Goal: Information Seeking & Learning: Learn about a topic

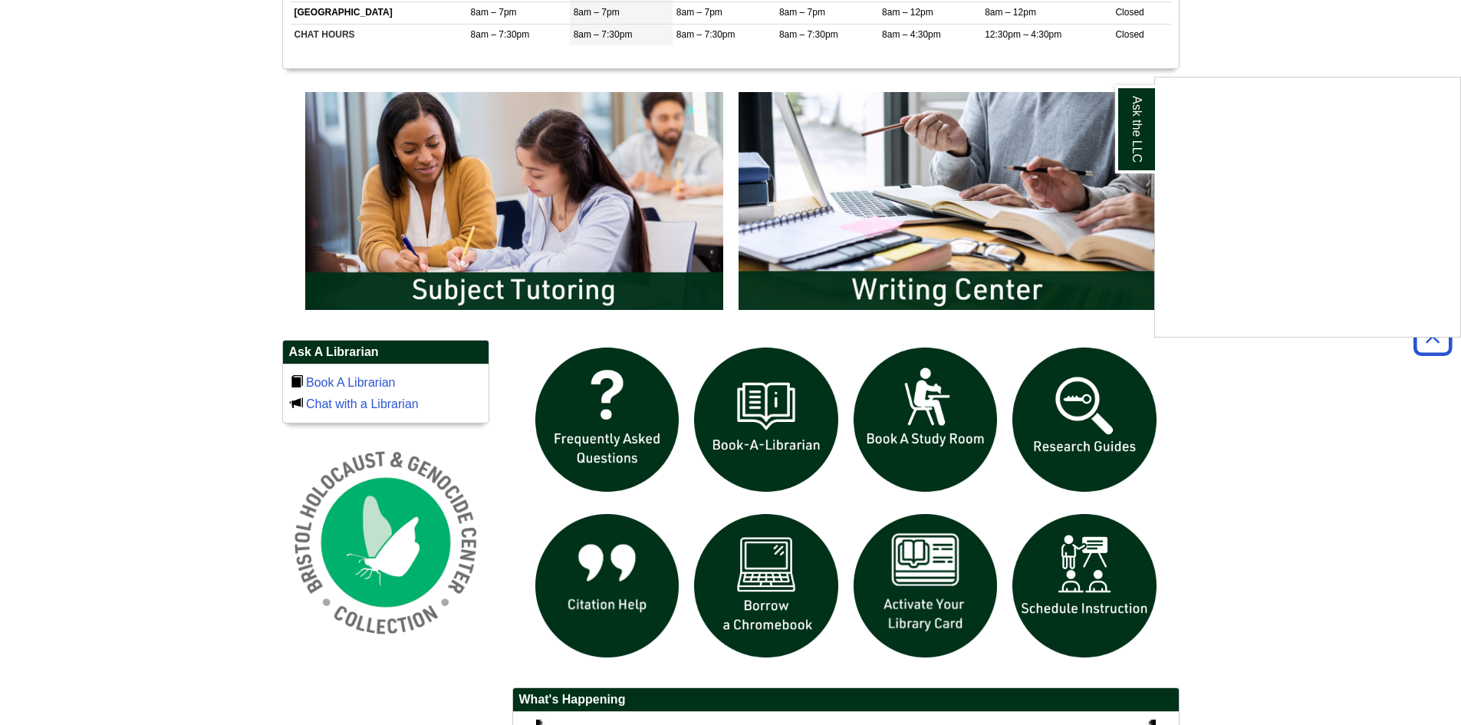
scroll to position [844, 0]
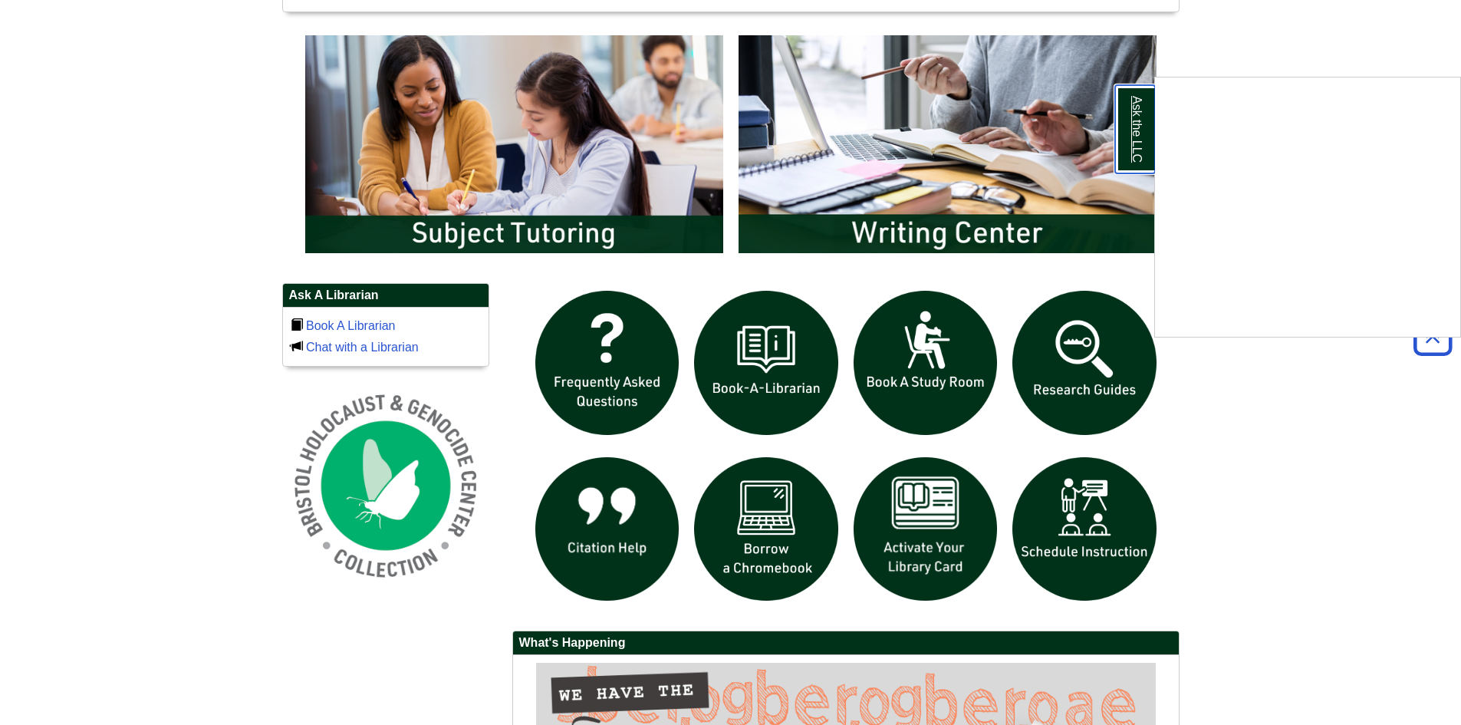
click at [1133, 103] on link "Ask the LLC" at bounding box center [1135, 129] width 40 height 88
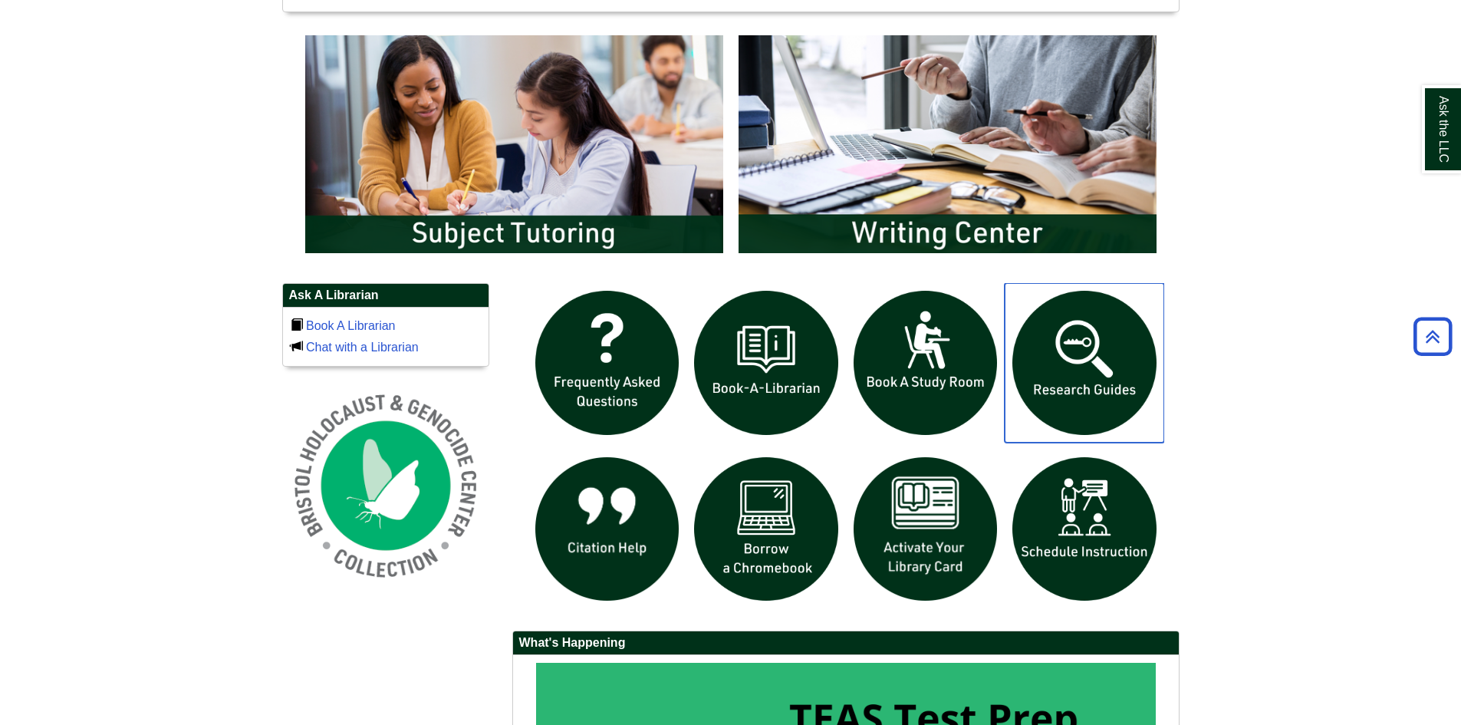
click at [1046, 361] on img "slideshow" at bounding box center [1085, 363] width 160 height 160
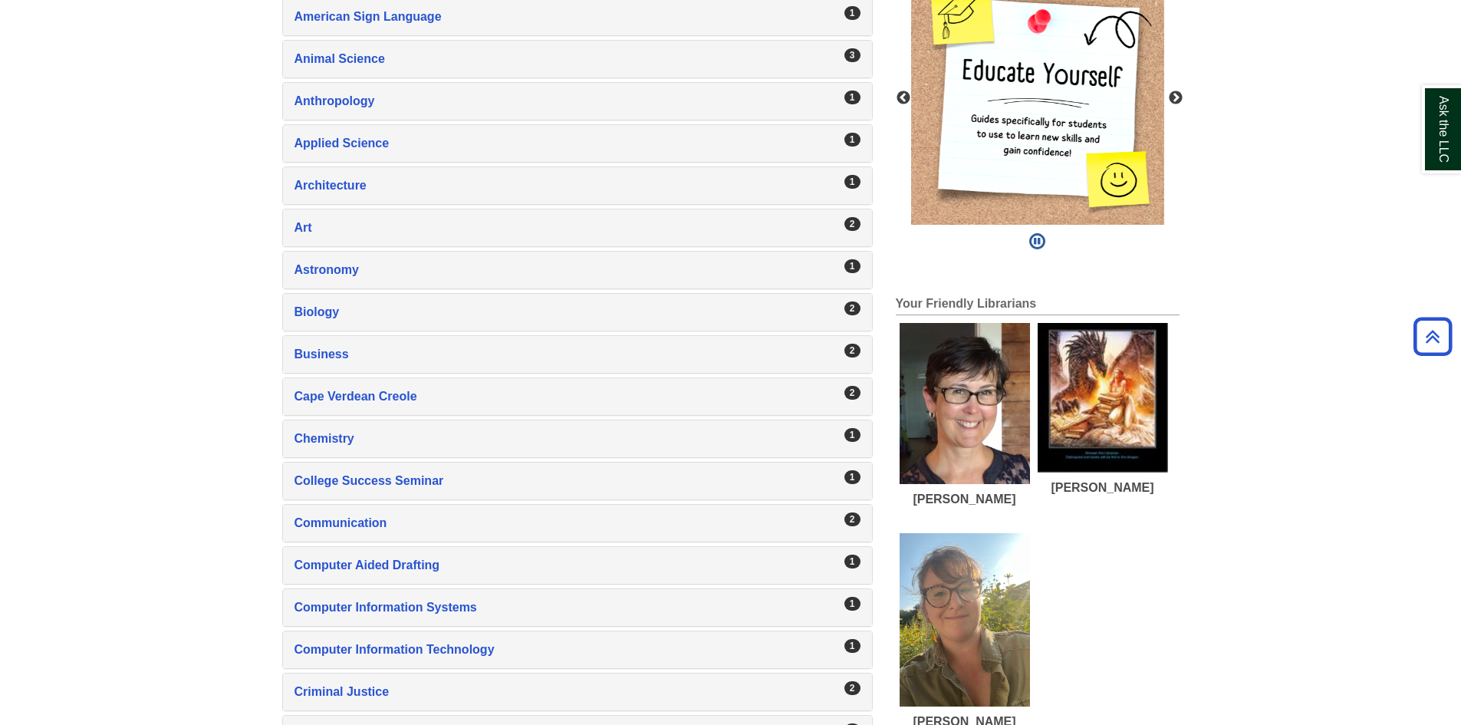
scroll to position [460, 0]
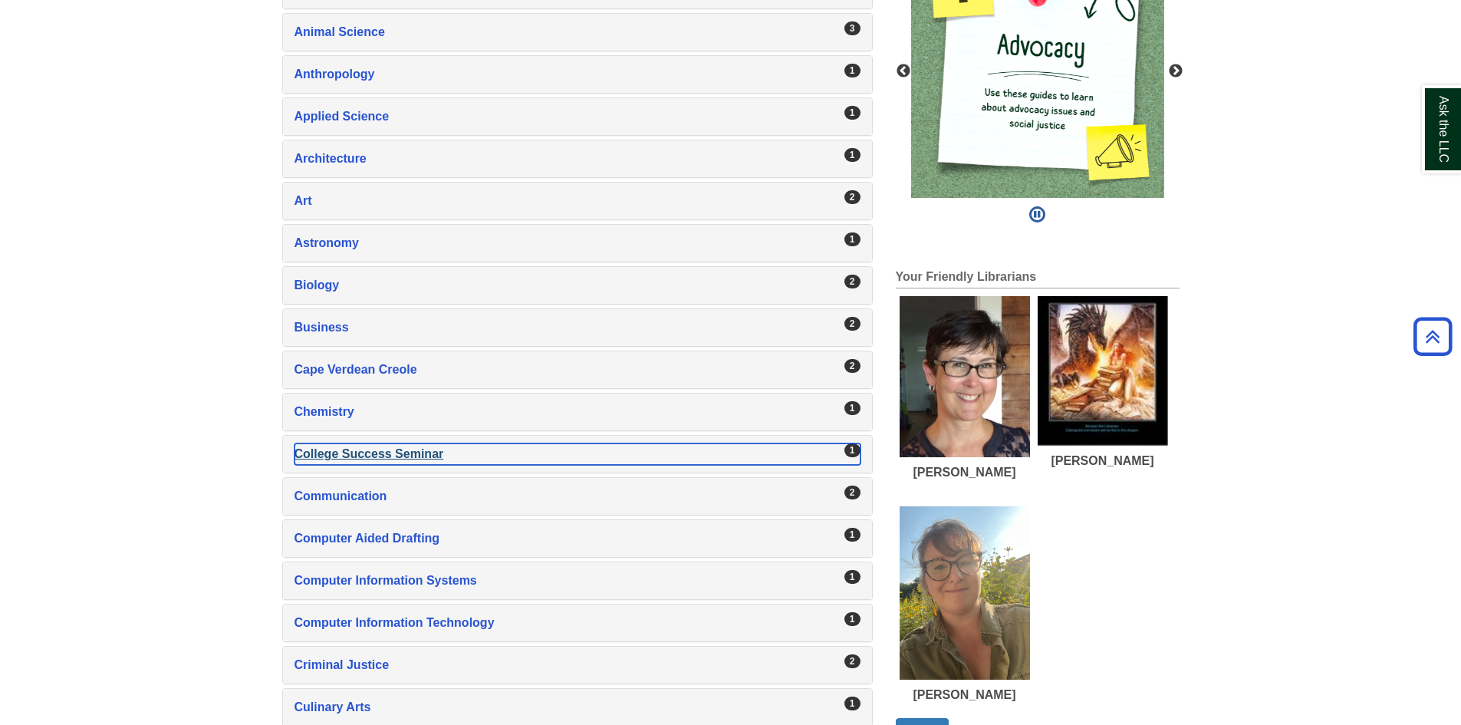
click at [361, 451] on div "College Success Seminar , 1 guides" at bounding box center [578, 453] width 566 height 21
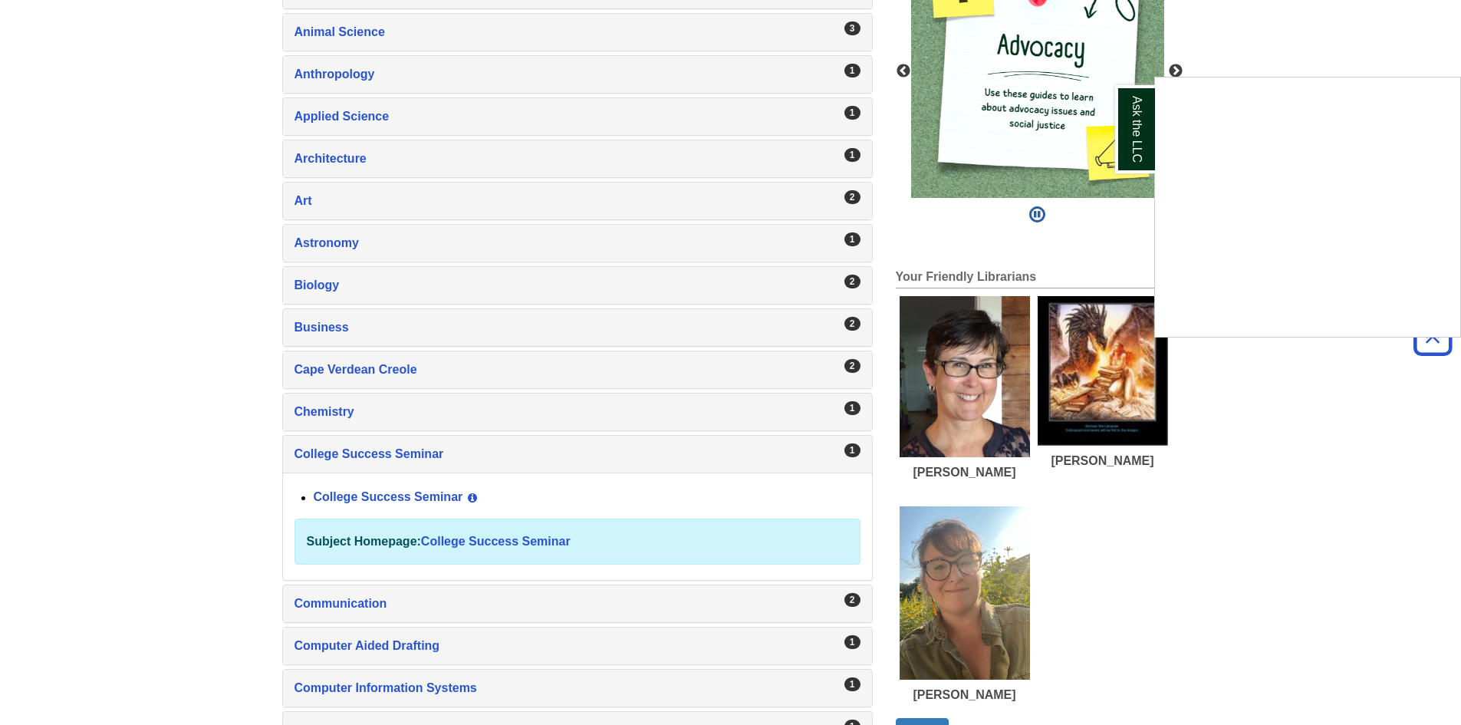
click at [448, 538] on div "Ask the LLC" at bounding box center [730, 362] width 1461 height 725
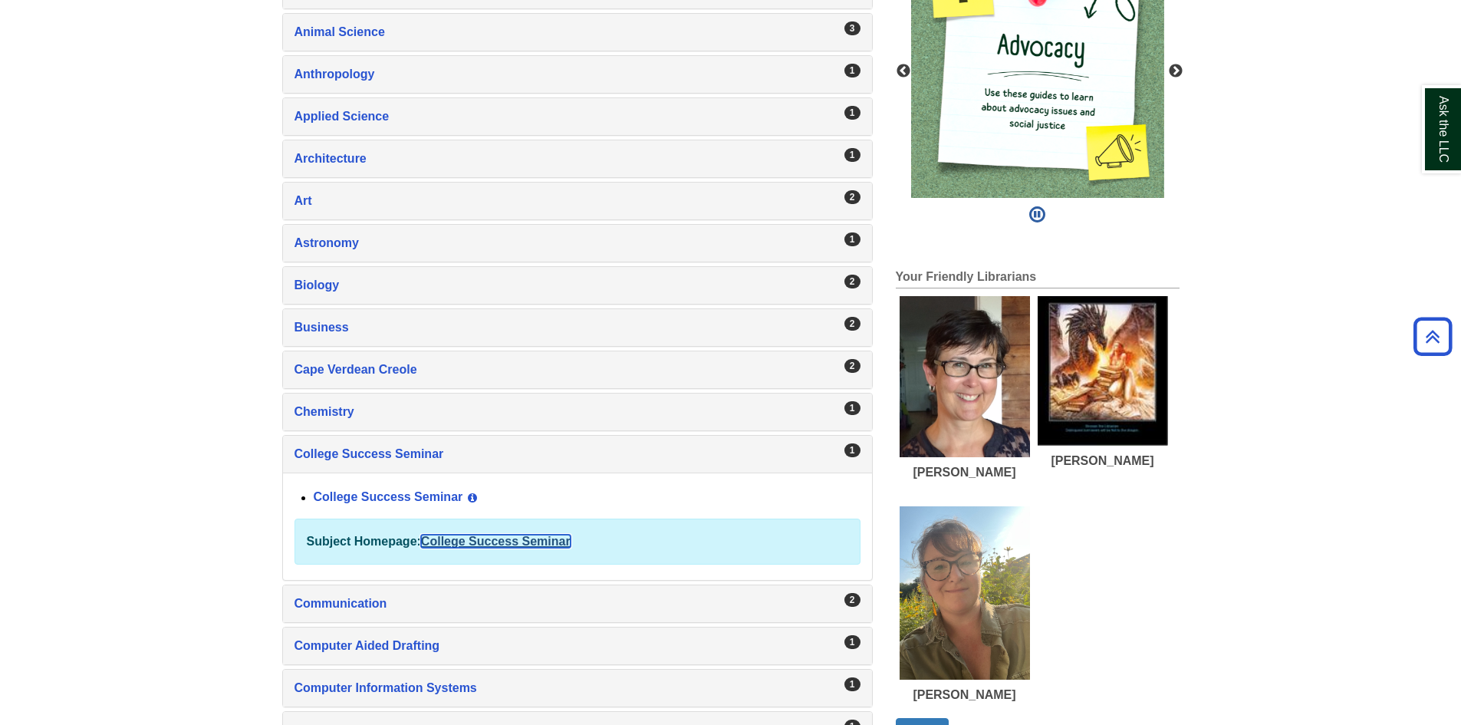
click at [447, 545] on link "College Success Seminar" at bounding box center [496, 541] width 150 height 13
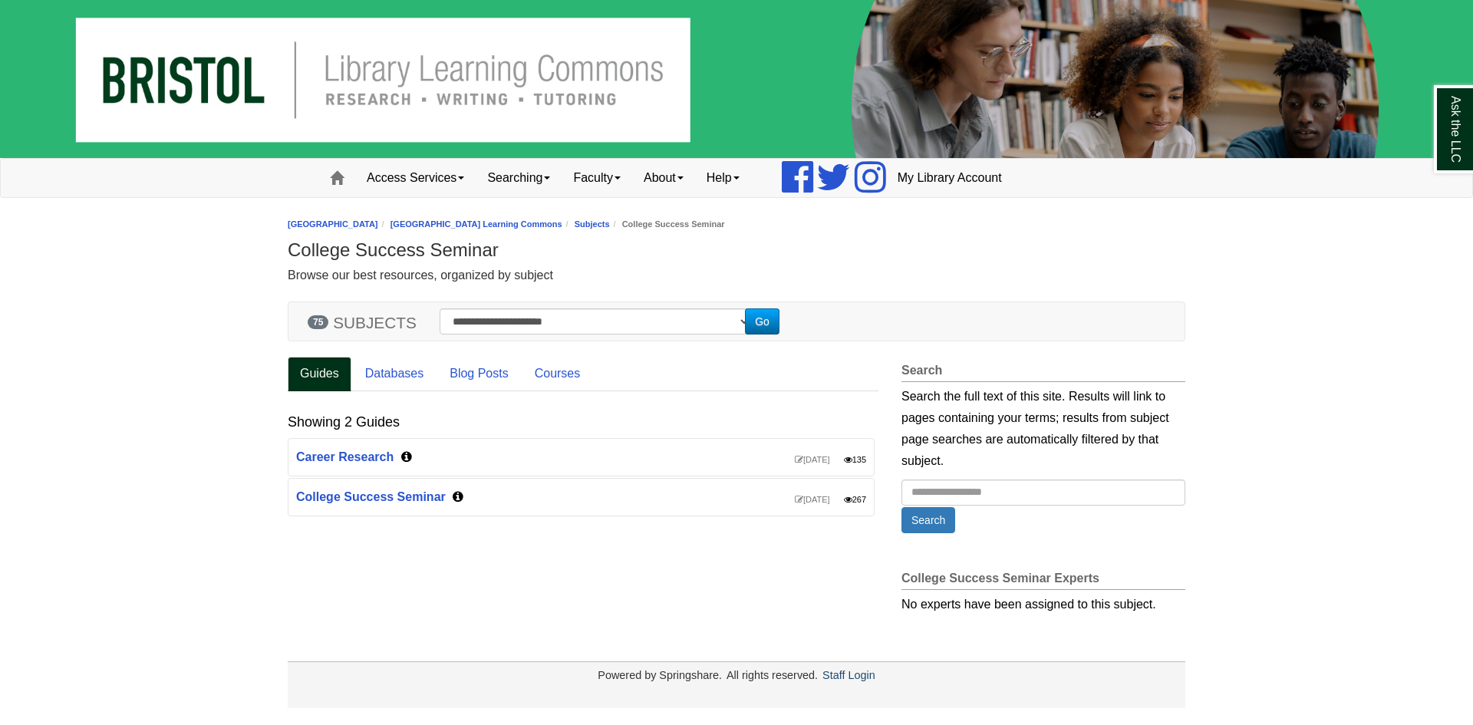
click at [413, 459] on div "Aug 26, 2025 135 Career Research" at bounding box center [580, 457] width 585 height 37
click at [390, 369] on link "Databases" at bounding box center [395, 374] width 84 height 35
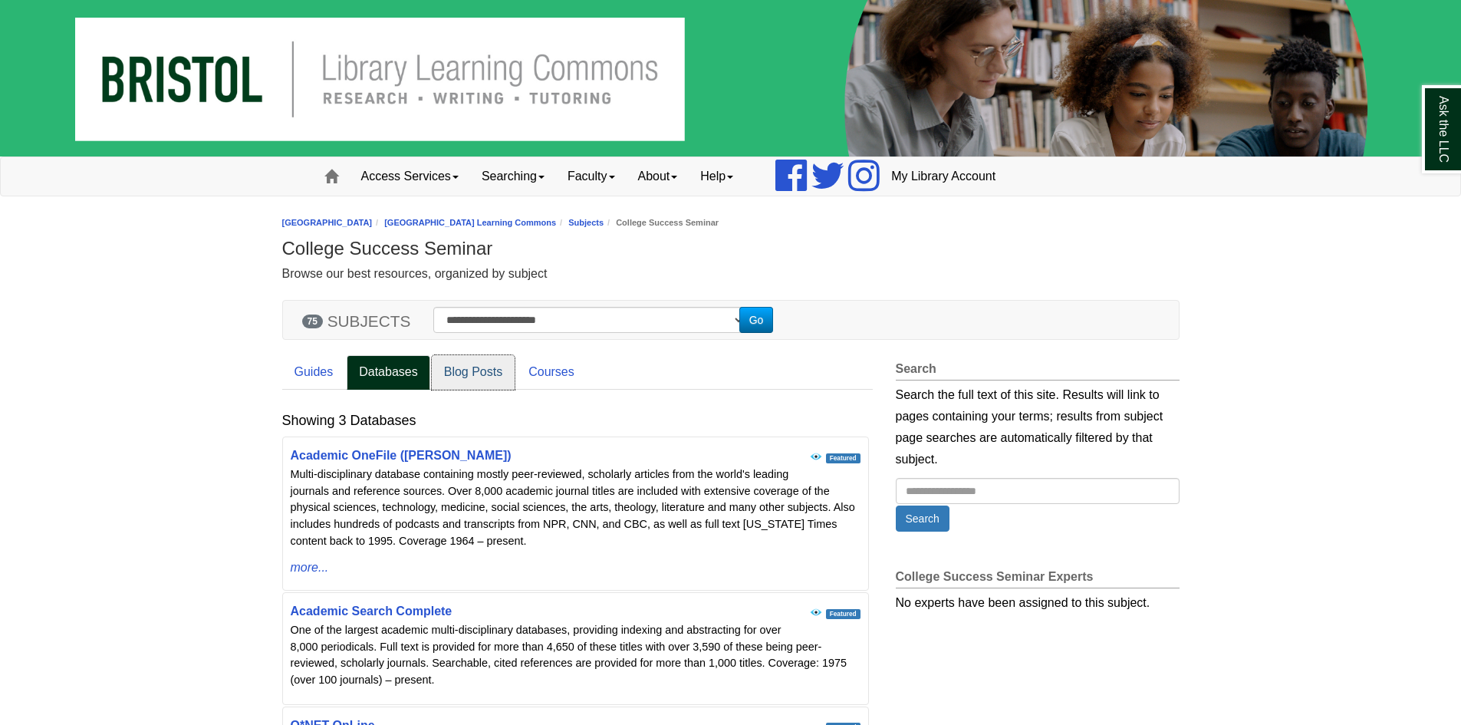
click at [448, 376] on link "Blog Posts" at bounding box center [473, 372] width 83 height 35
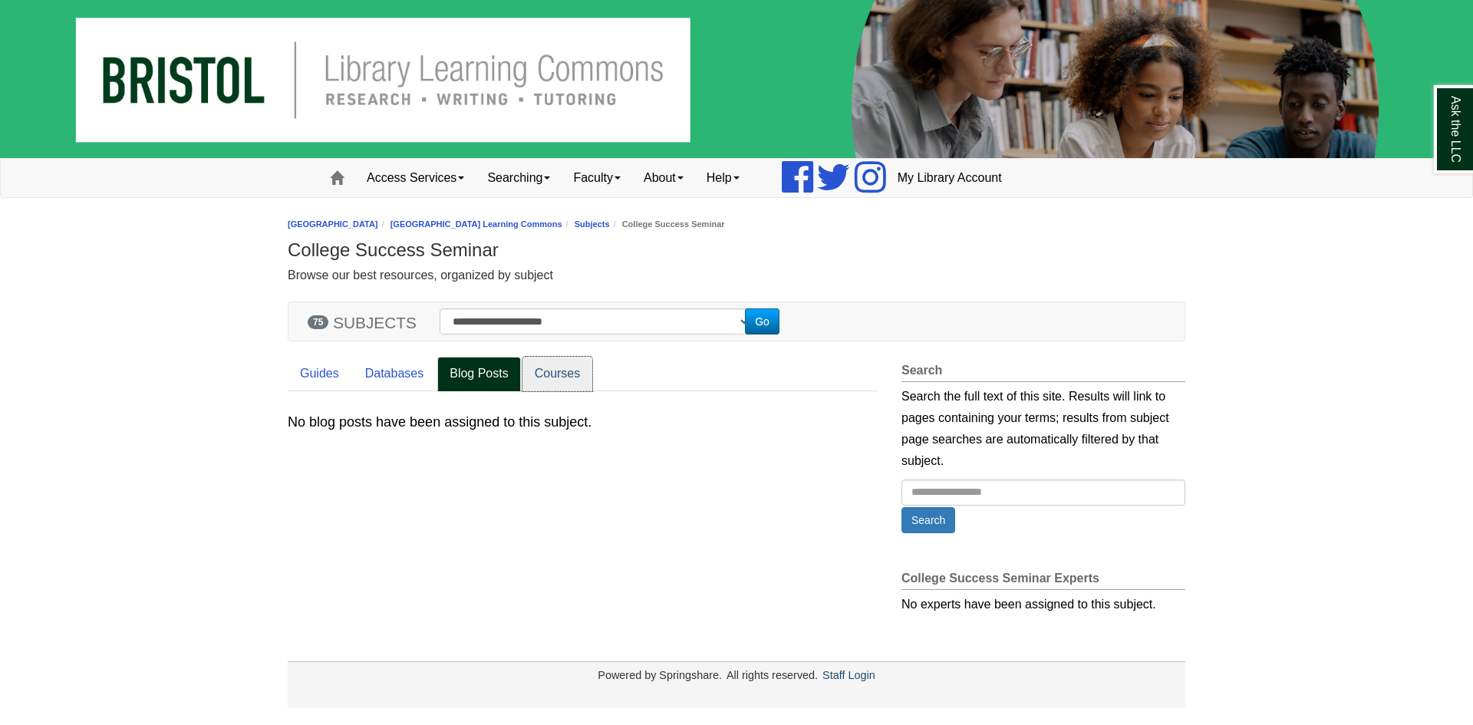
click at [548, 367] on link "Courses" at bounding box center [557, 374] width 71 height 35
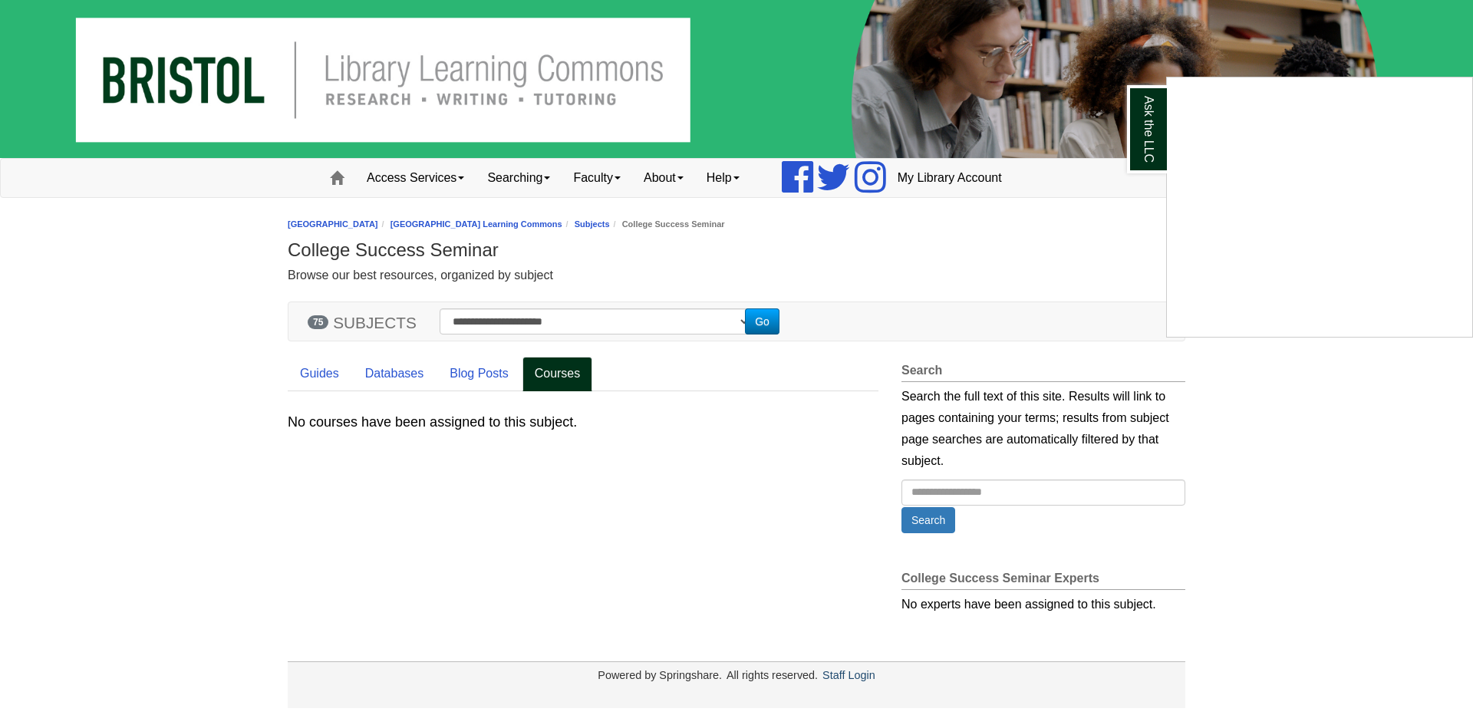
drag, startPoint x: 418, startPoint y: 374, endPoint x: 662, endPoint y: 285, distance: 259.4
click at [422, 368] on div "Ask the LLC" at bounding box center [736, 362] width 1473 height 725
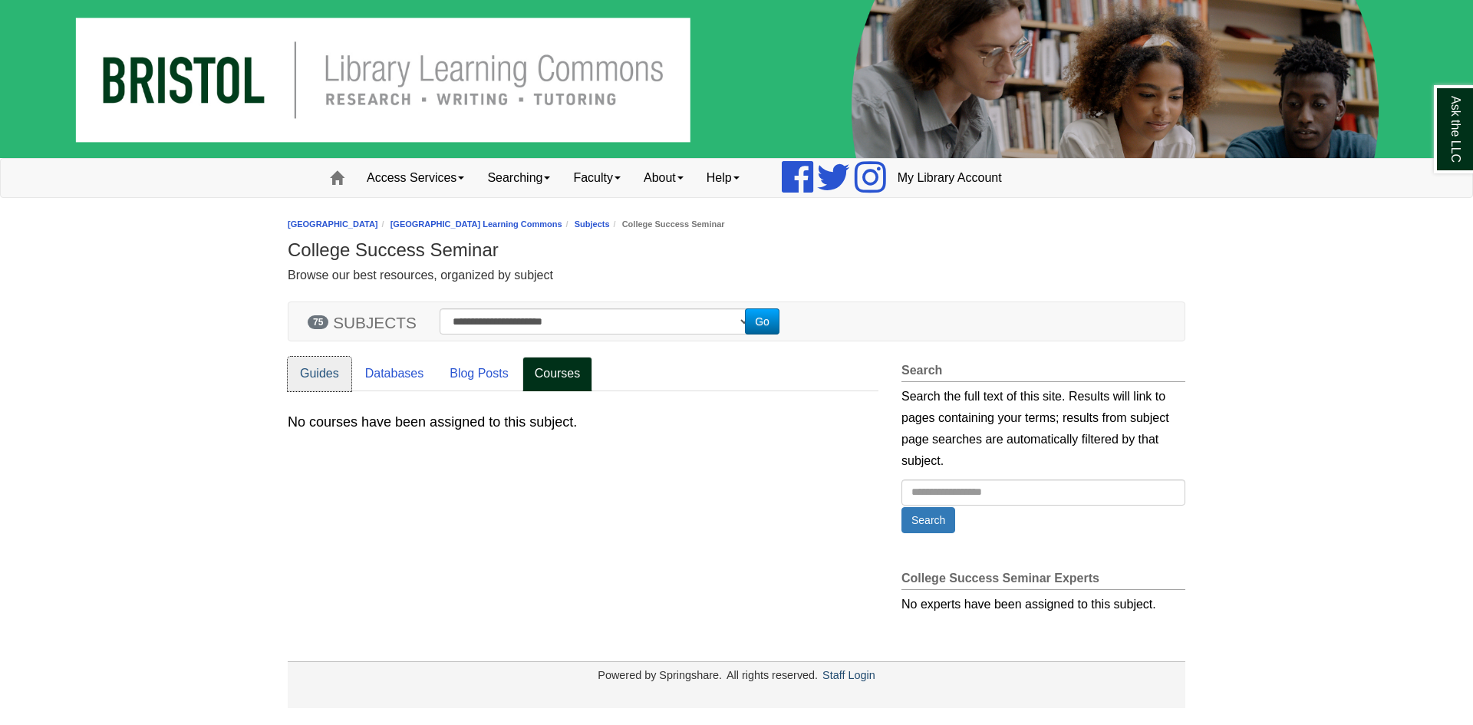
click at [327, 371] on link "Guides" at bounding box center [320, 374] width 64 height 35
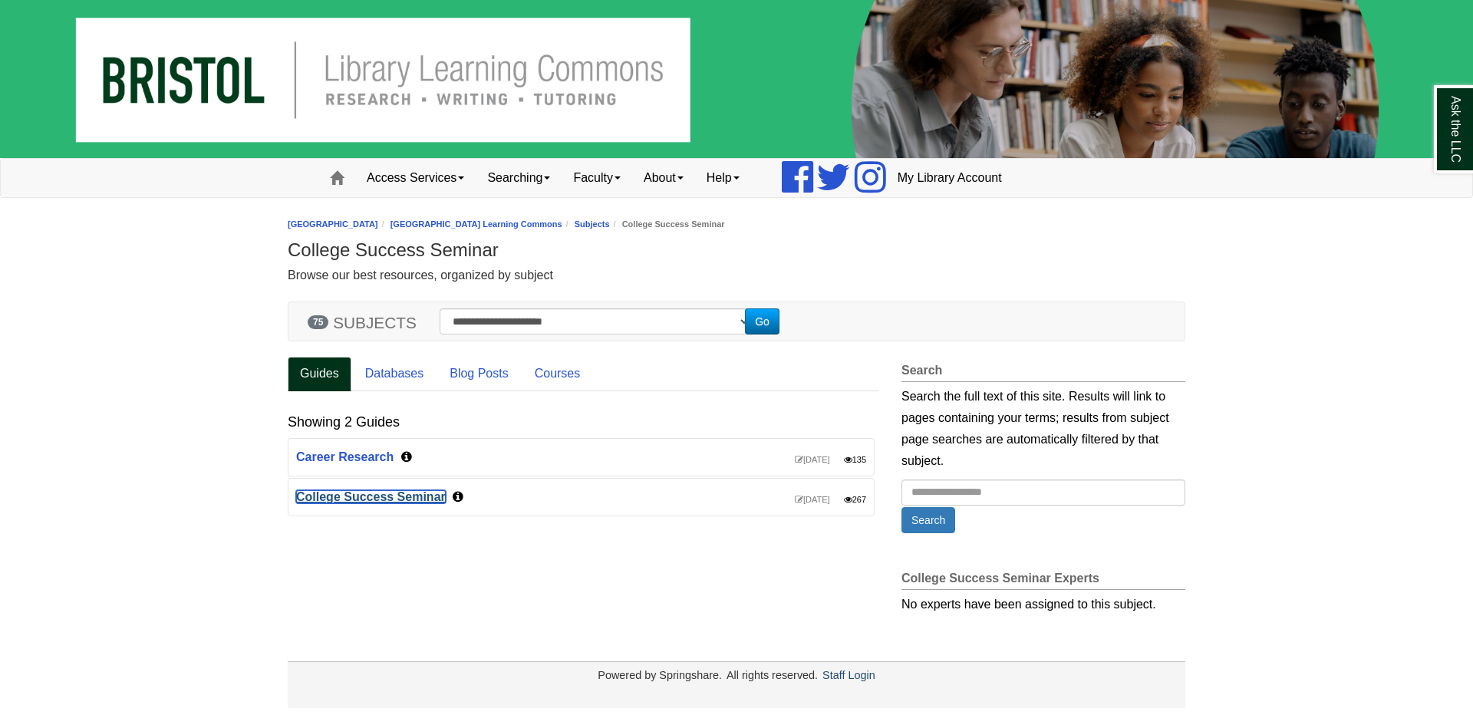
click at [389, 490] on link "College Success Seminar" at bounding box center [371, 496] width 150 height 13
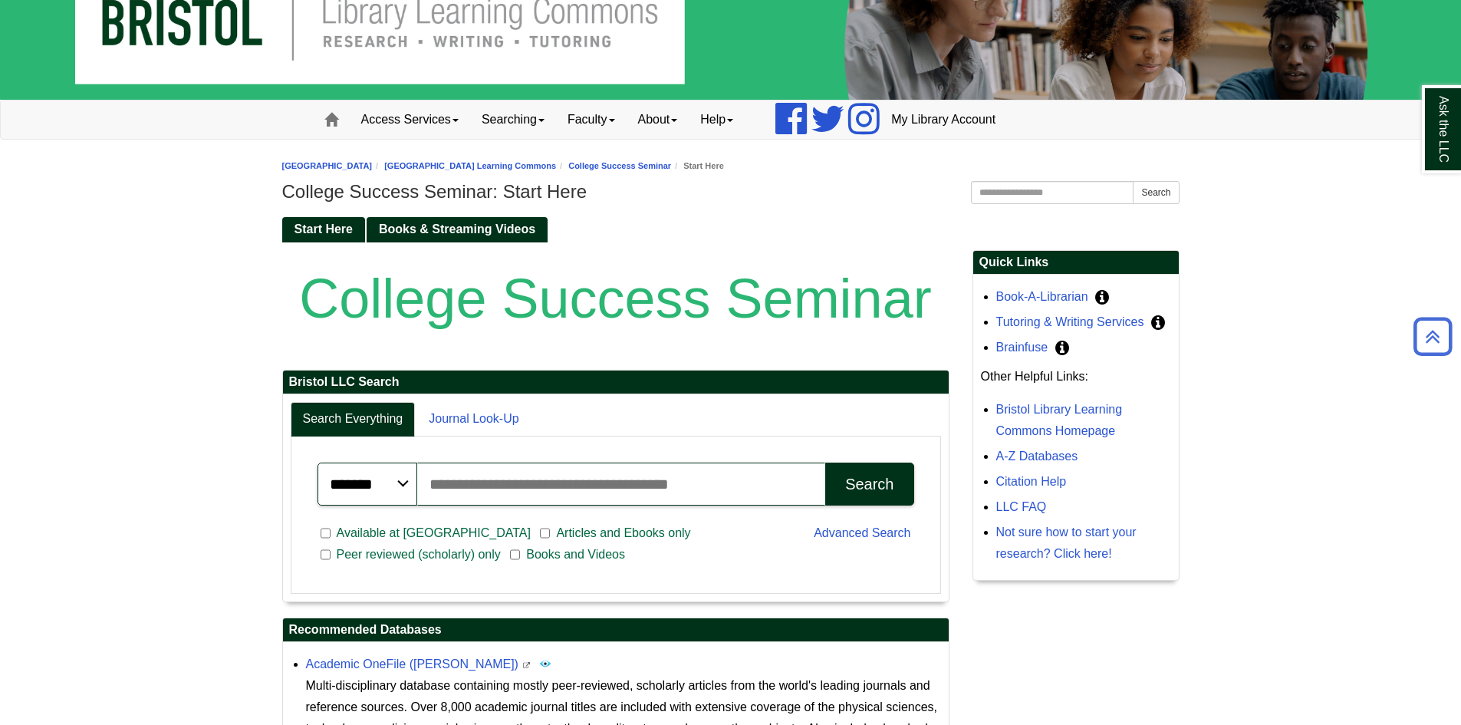
scroll to position [47, 0]
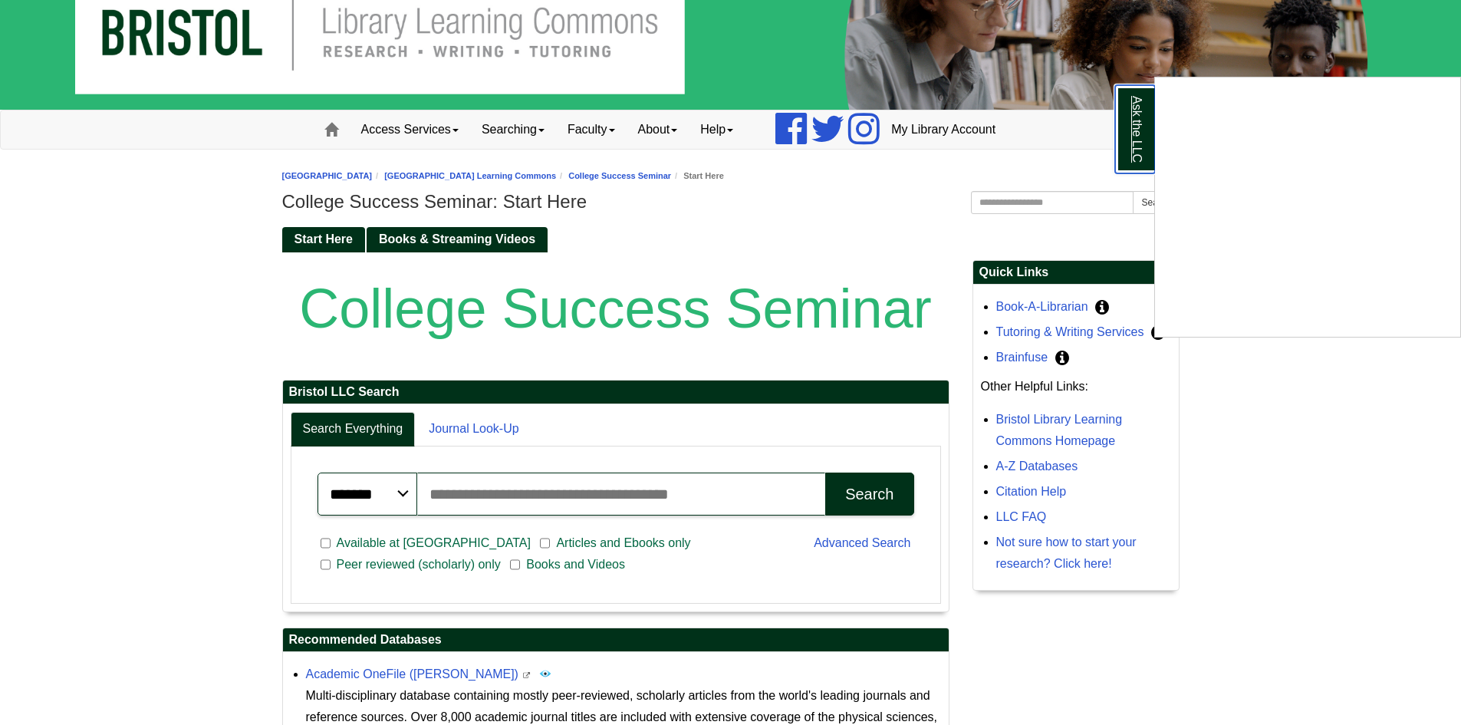
click at [1143, 138] on link "Ask the LLC" at bounding box center [1135, 129] width 40 height 88
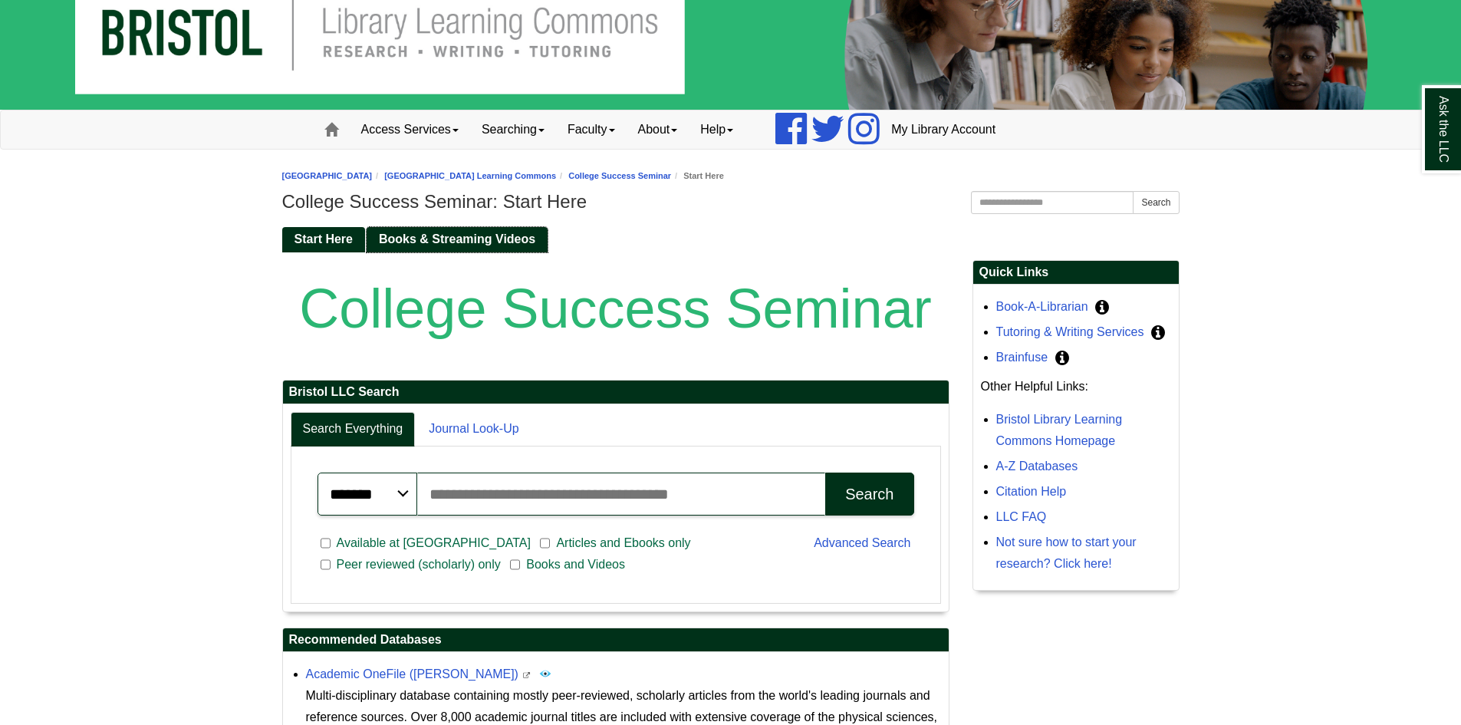
click at [463, 238] on span "Books & Streaming Videos" at bounding box center [457, 238] width 156 height 13
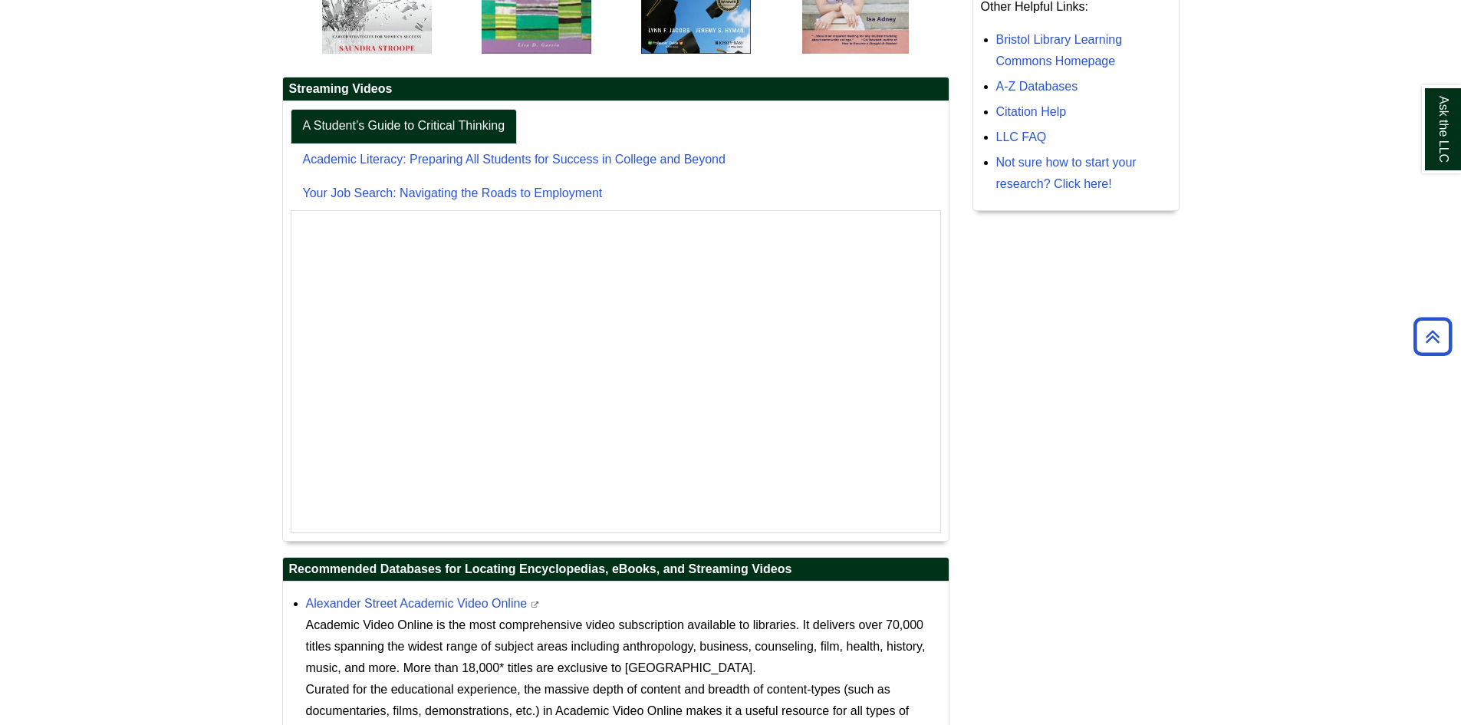
scroll to position [291, 0]
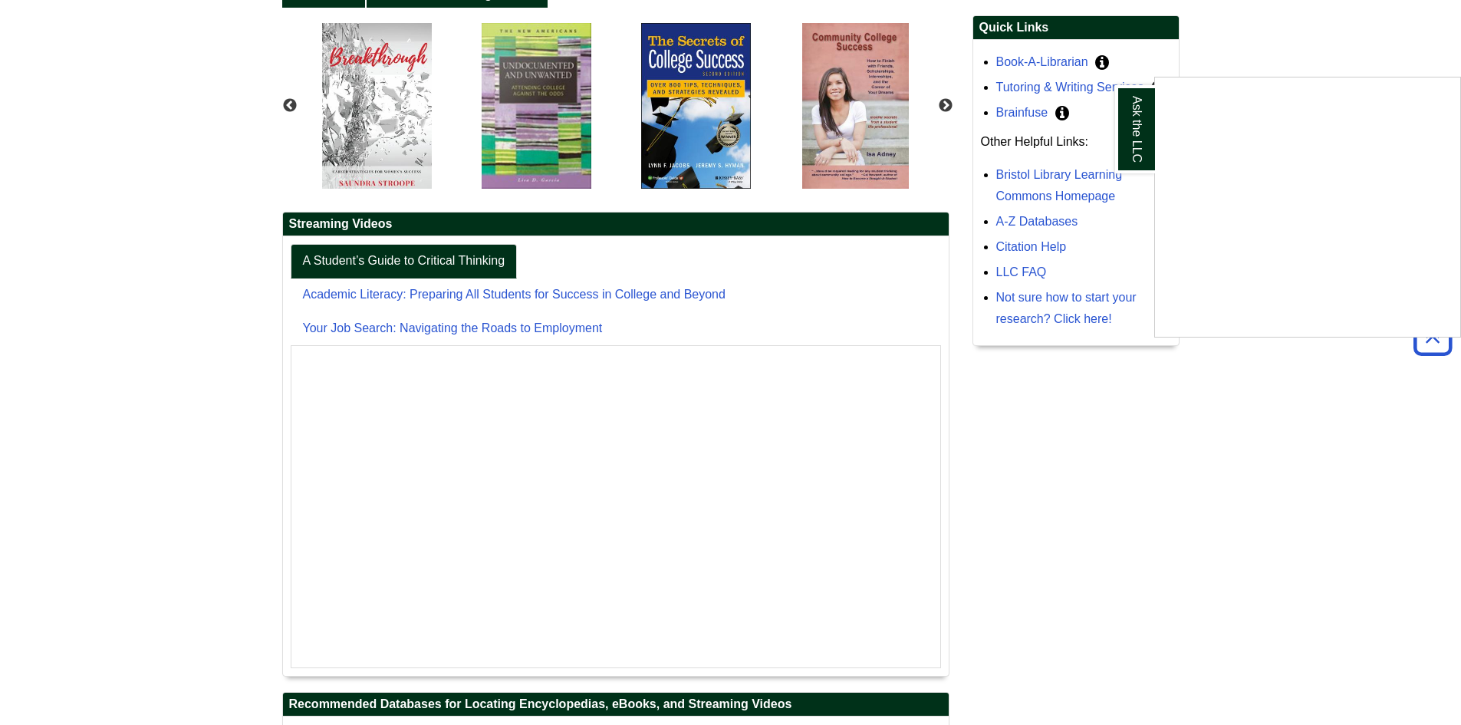
click at [1111, 534] on div "Ask the LLC" at bounding box center [730, 362] width 1461 height 725
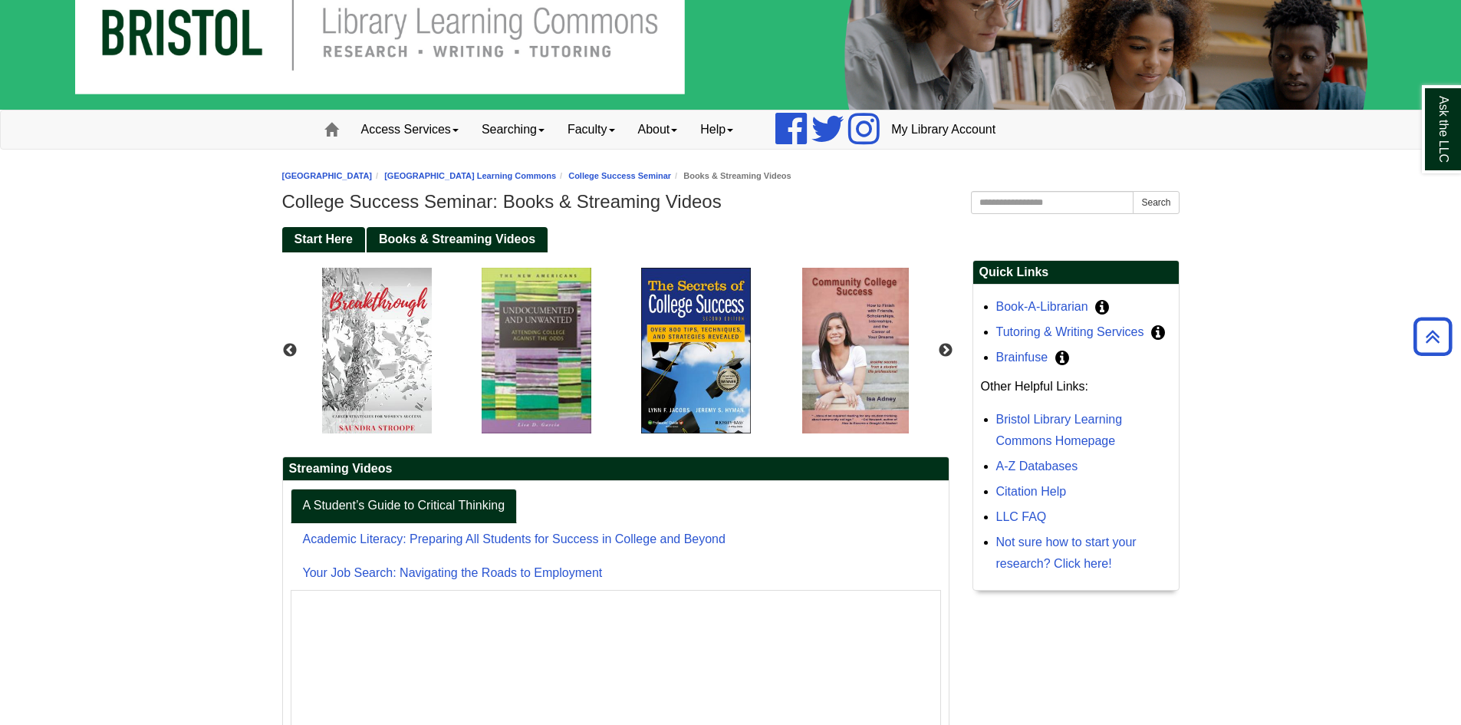
scroll to position [0, 0]
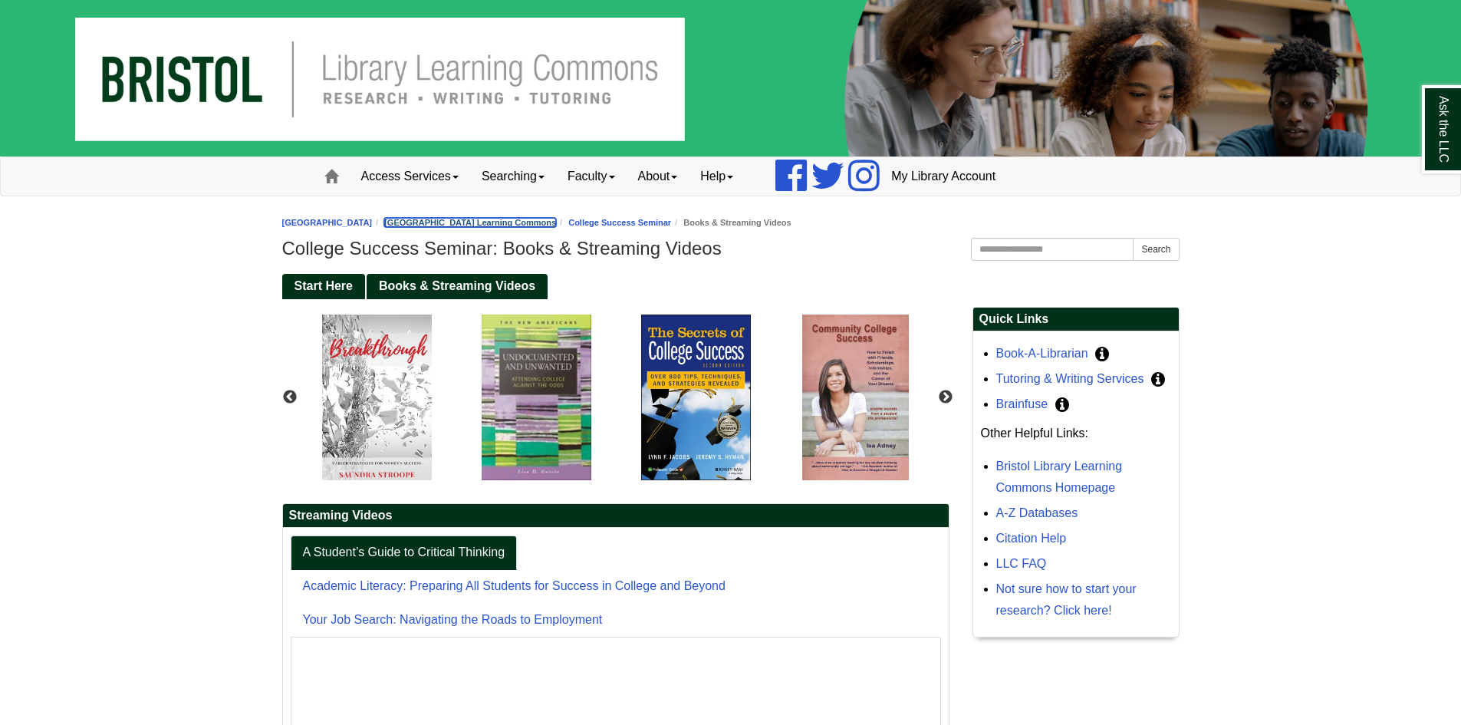
click at [515, 222] on link "[GEOGRAPHIC_DATA] Learning Commons" at bounding box center [470, 222] width 172 height 9
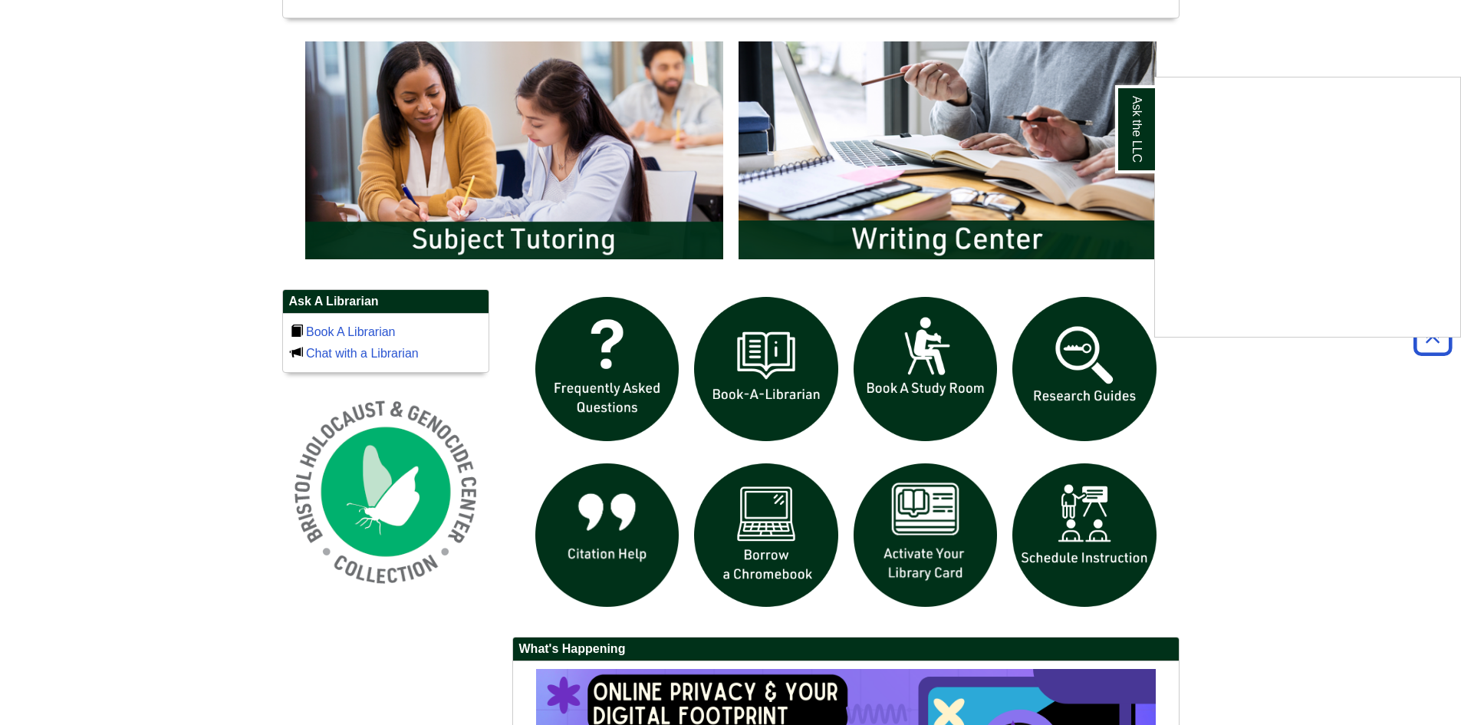
scroll to position [844, 0]
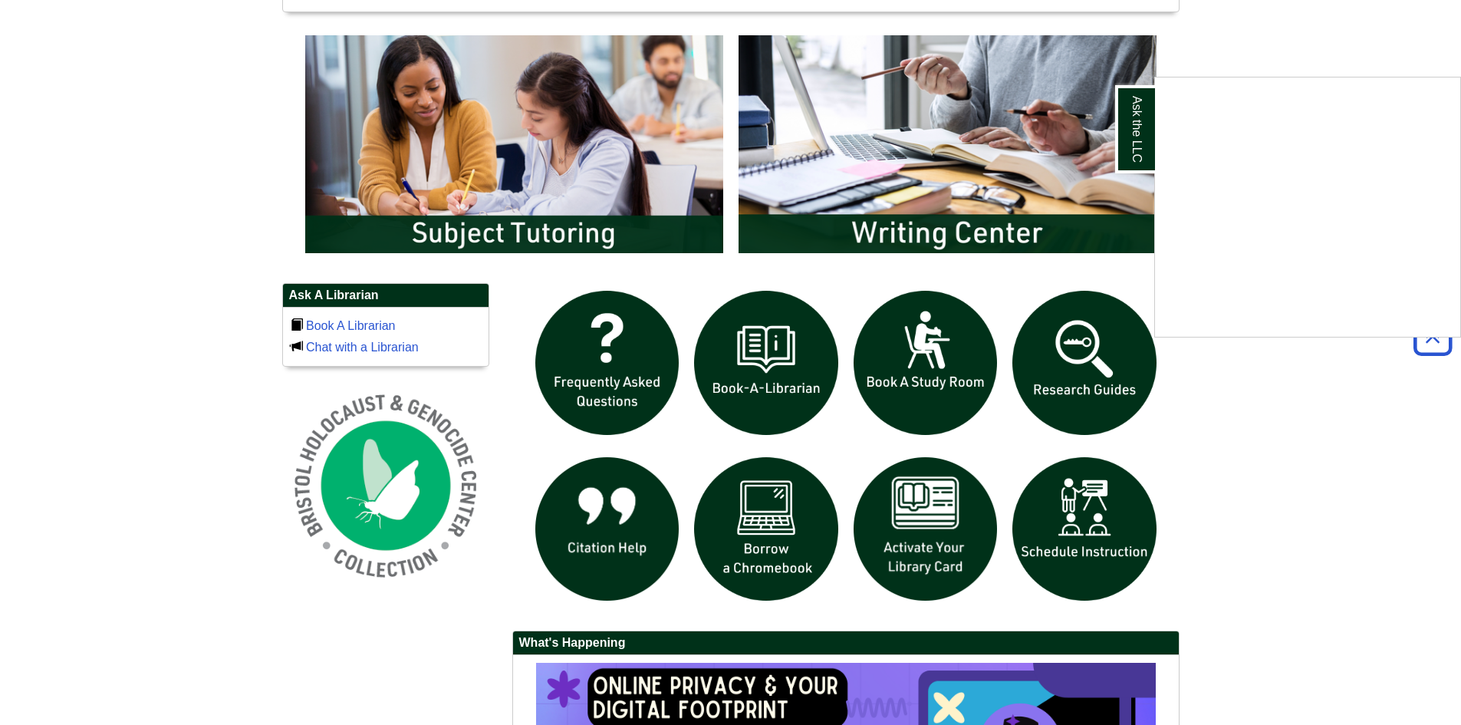
click at [1081, 354] on div "Ask the LLC" at bounding box center [730, 362] width 1461 height 725
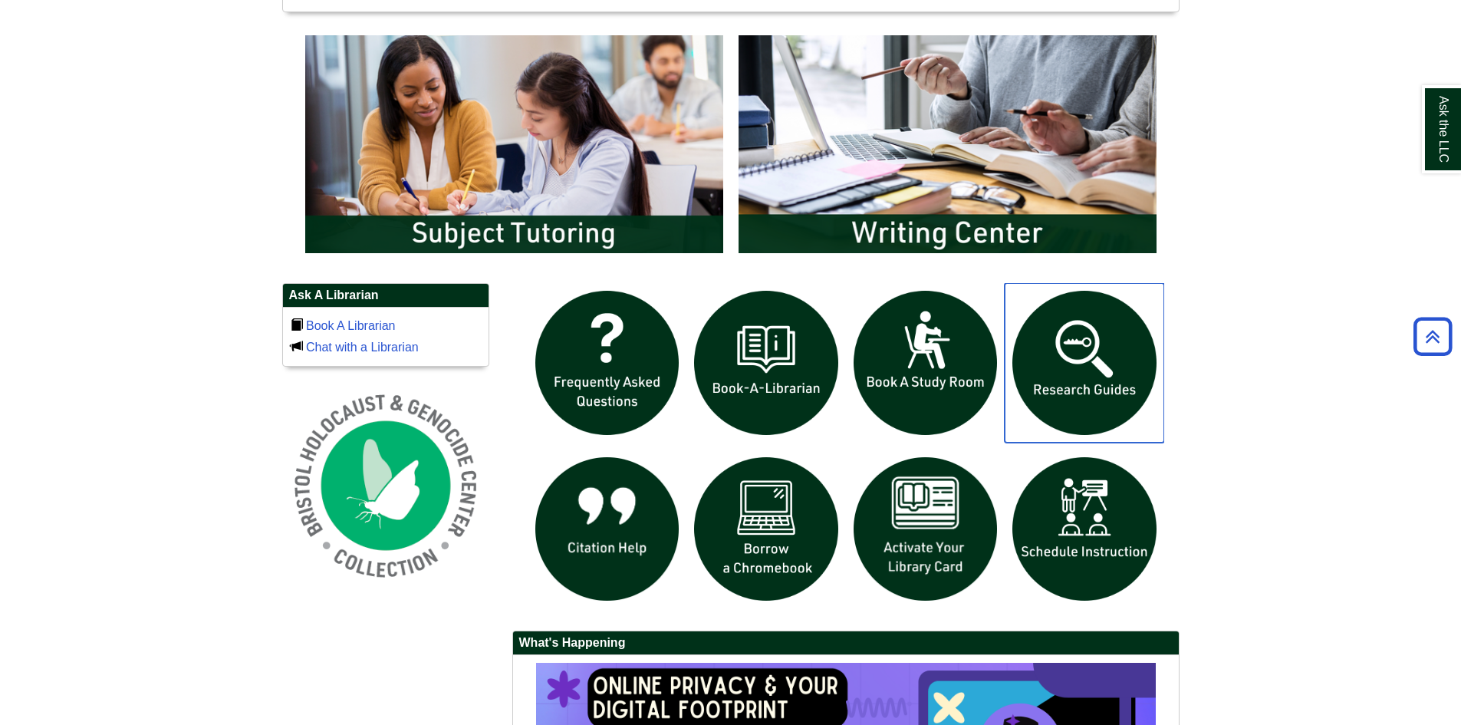
click at [1085, 359] on img "slideshow" at bounding box center [1085, 363] width 160 height 160
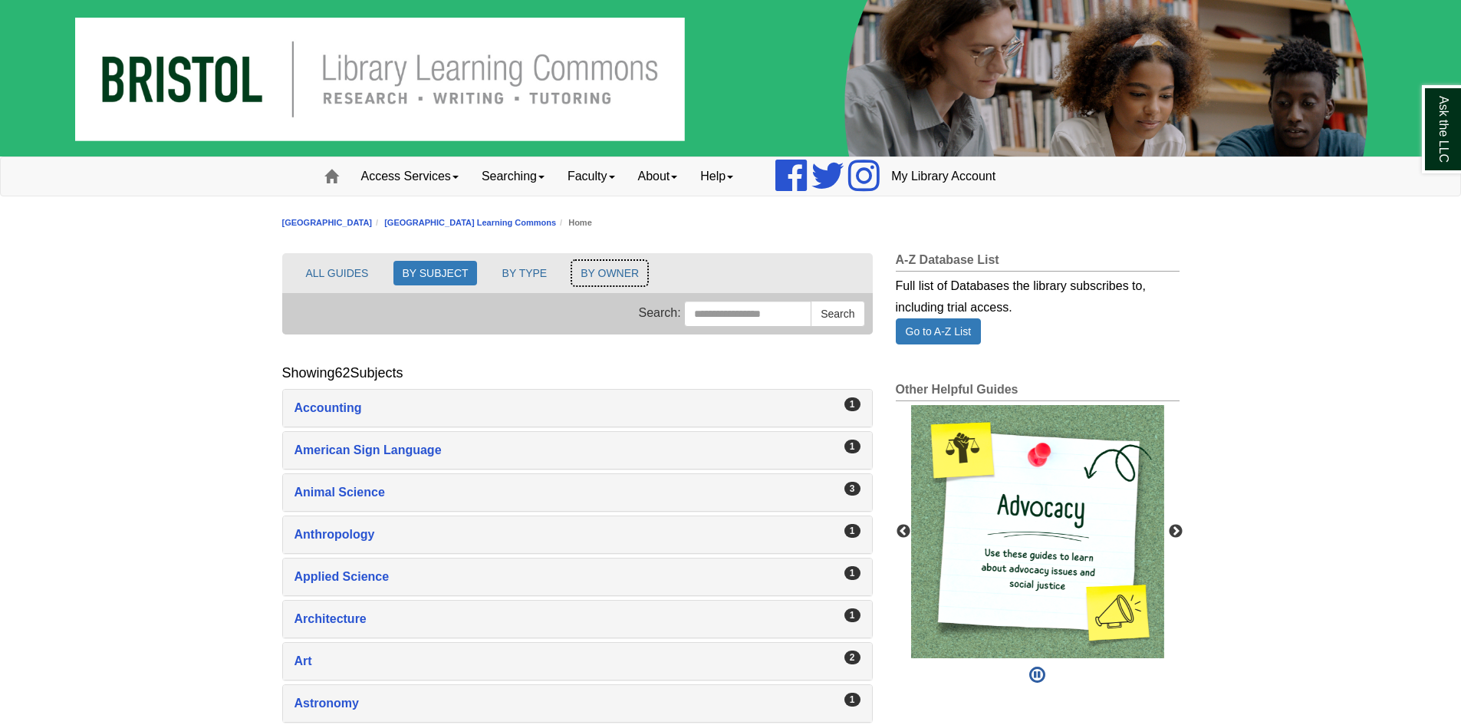
click at [598, 269] on button "BY OWNER" at bounding box center [609, 273] width 75 height 25
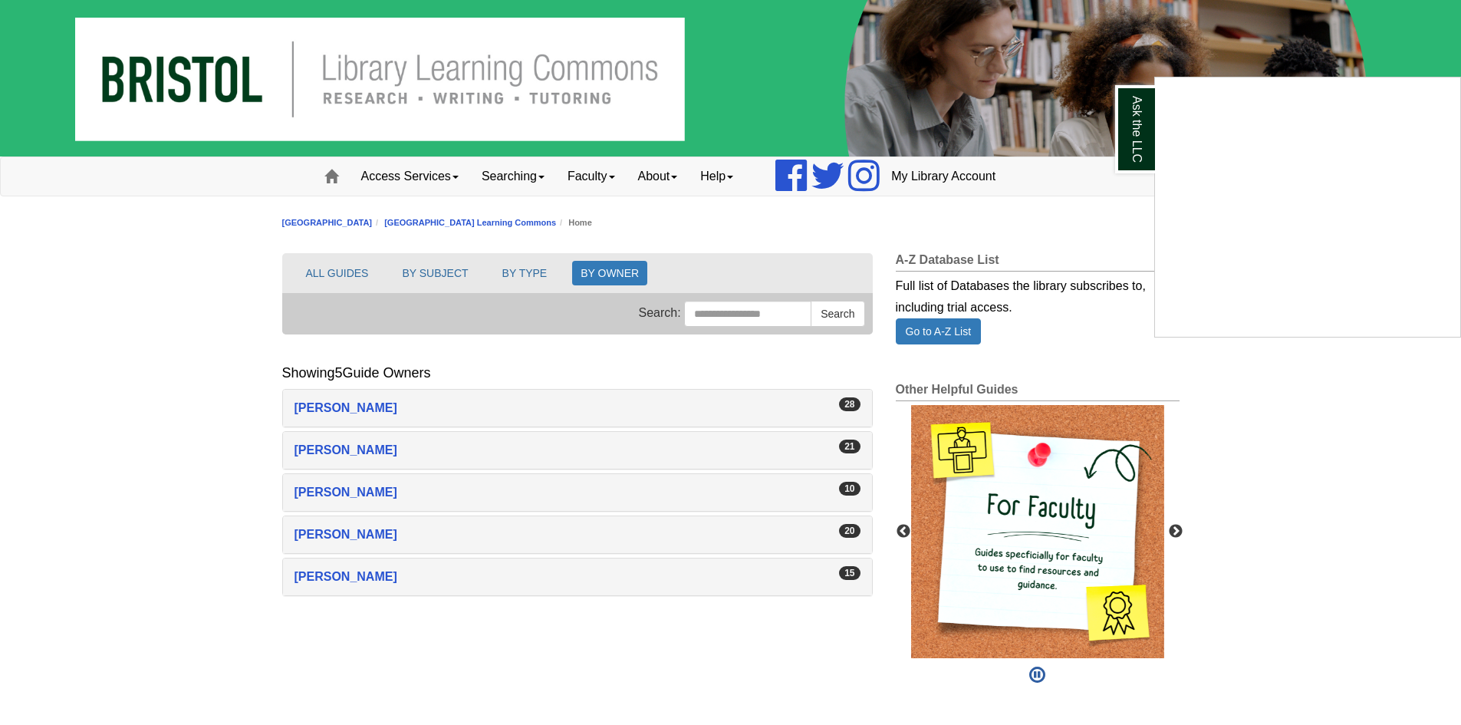
click at [535, 268] on div "Ask the LLC" at bounding box center [730, 362] width 1461 height 725
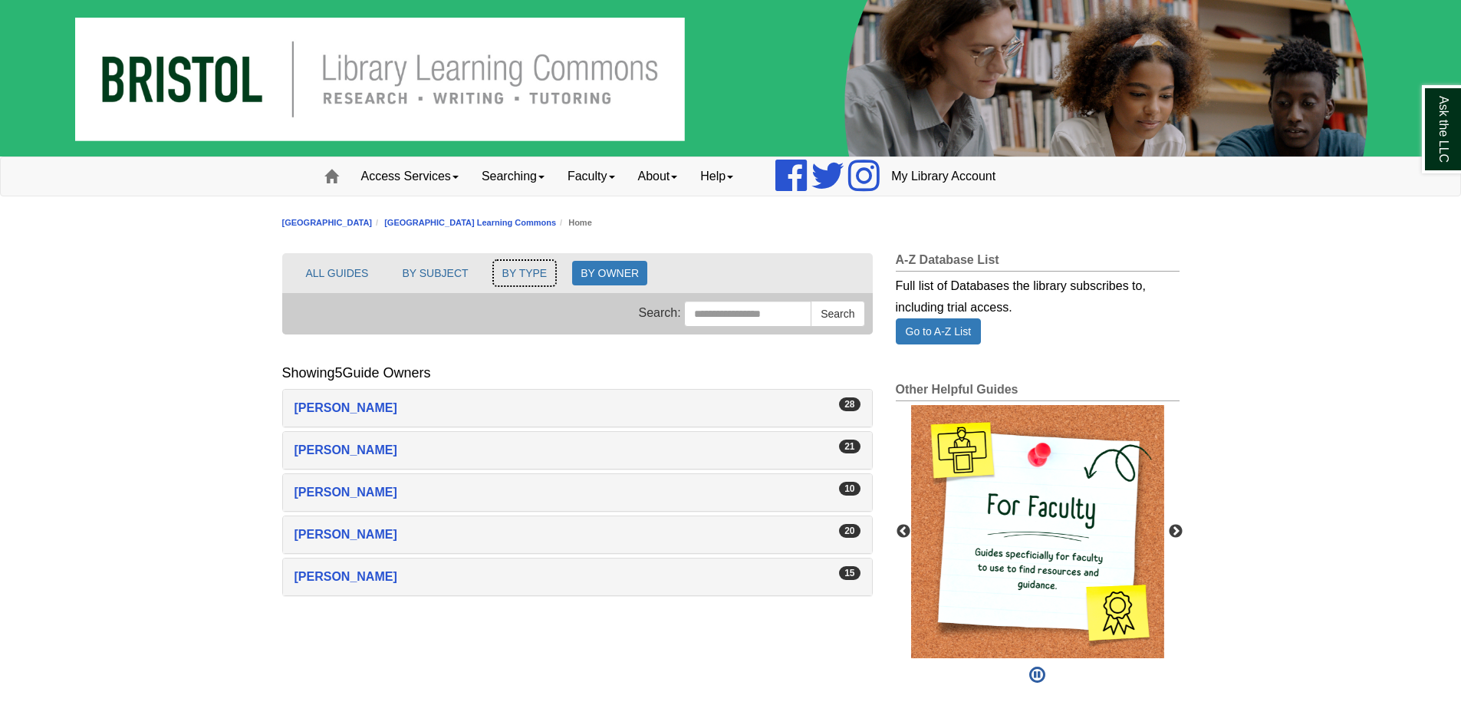
click at [534, 268] on button "BY TYPE" at bounding box center [525, 273] width 62 height 25
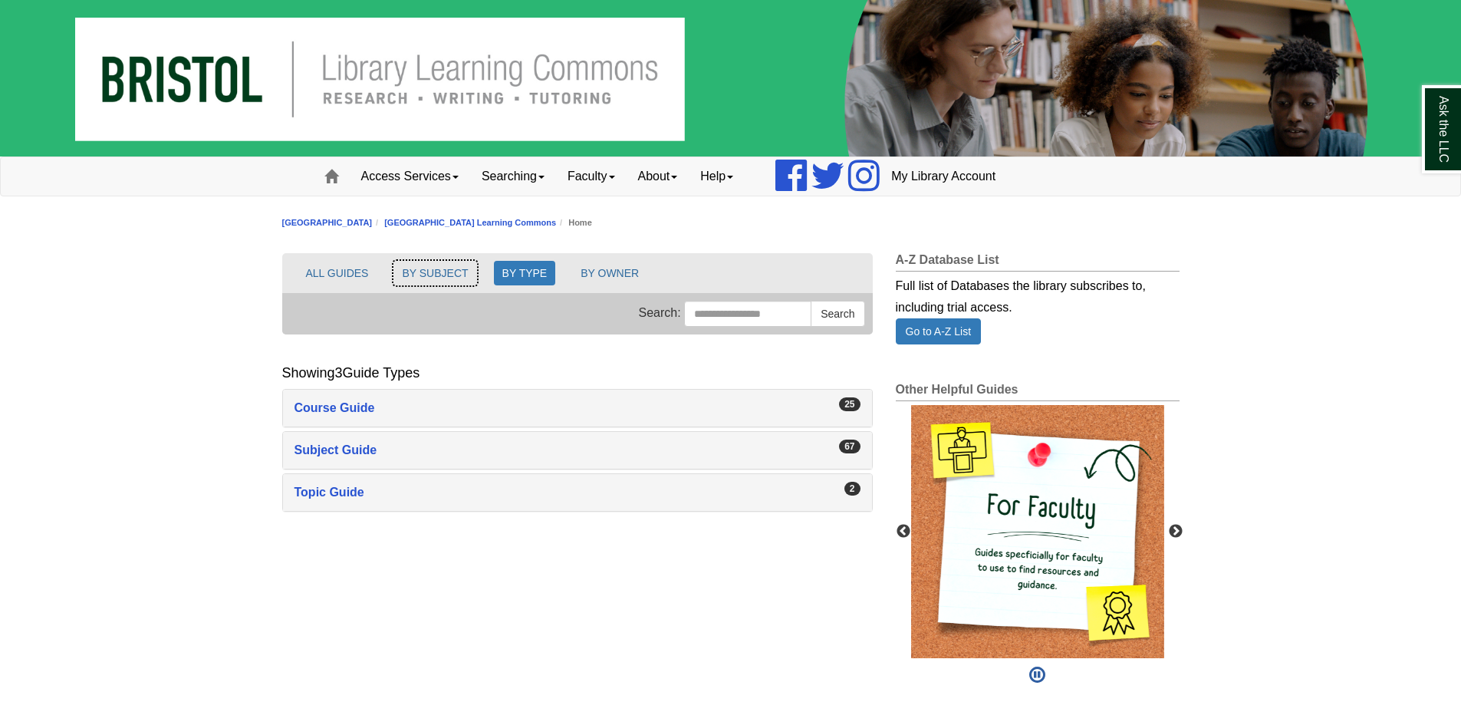
click at [456, 280] on button "BY SUBJECT" at bounding box center [434, 273] width 83 height 25
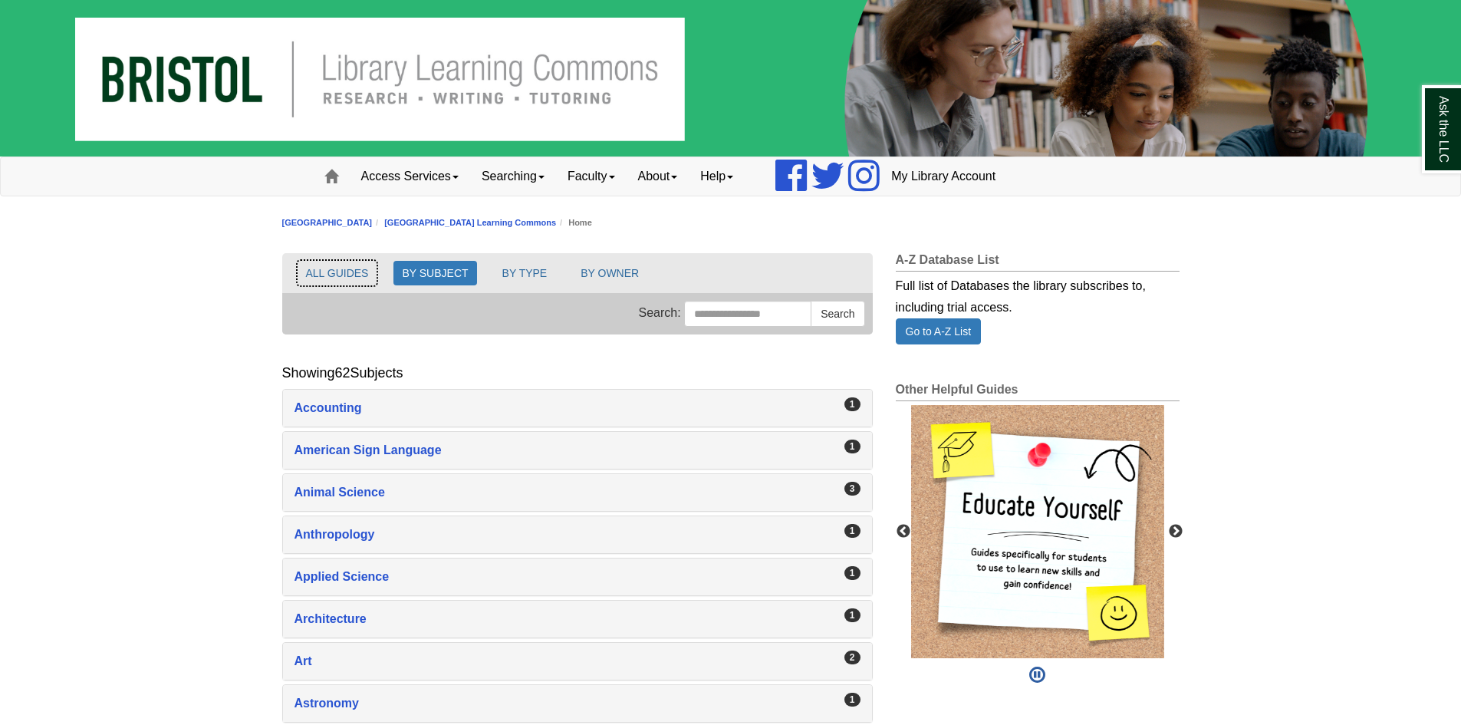
click at [321, 277] on button "ALL GUIDES" at bounding box center [338, 273] width 80 height 25
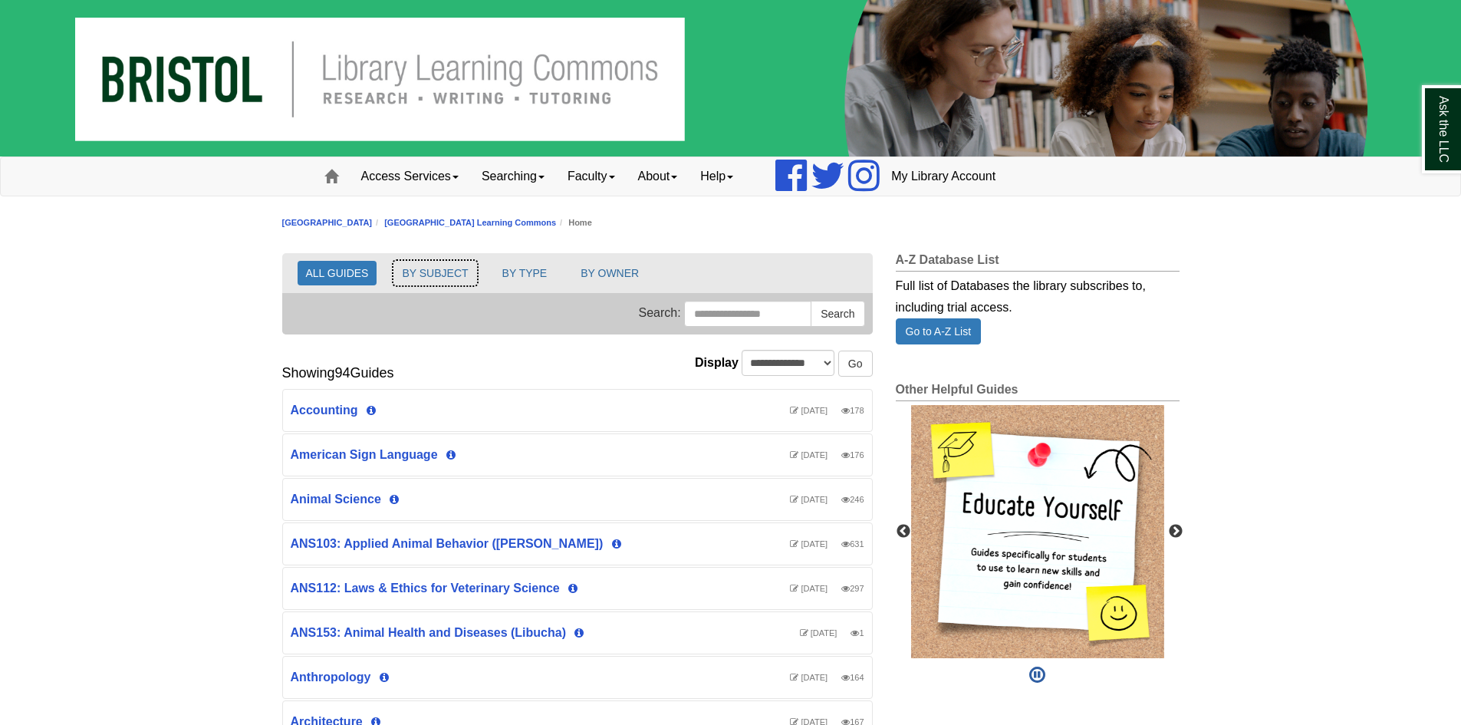
click at [434, 277] on button "BY SUBJECT" at bounding box center [434, 273] width 83 height 25
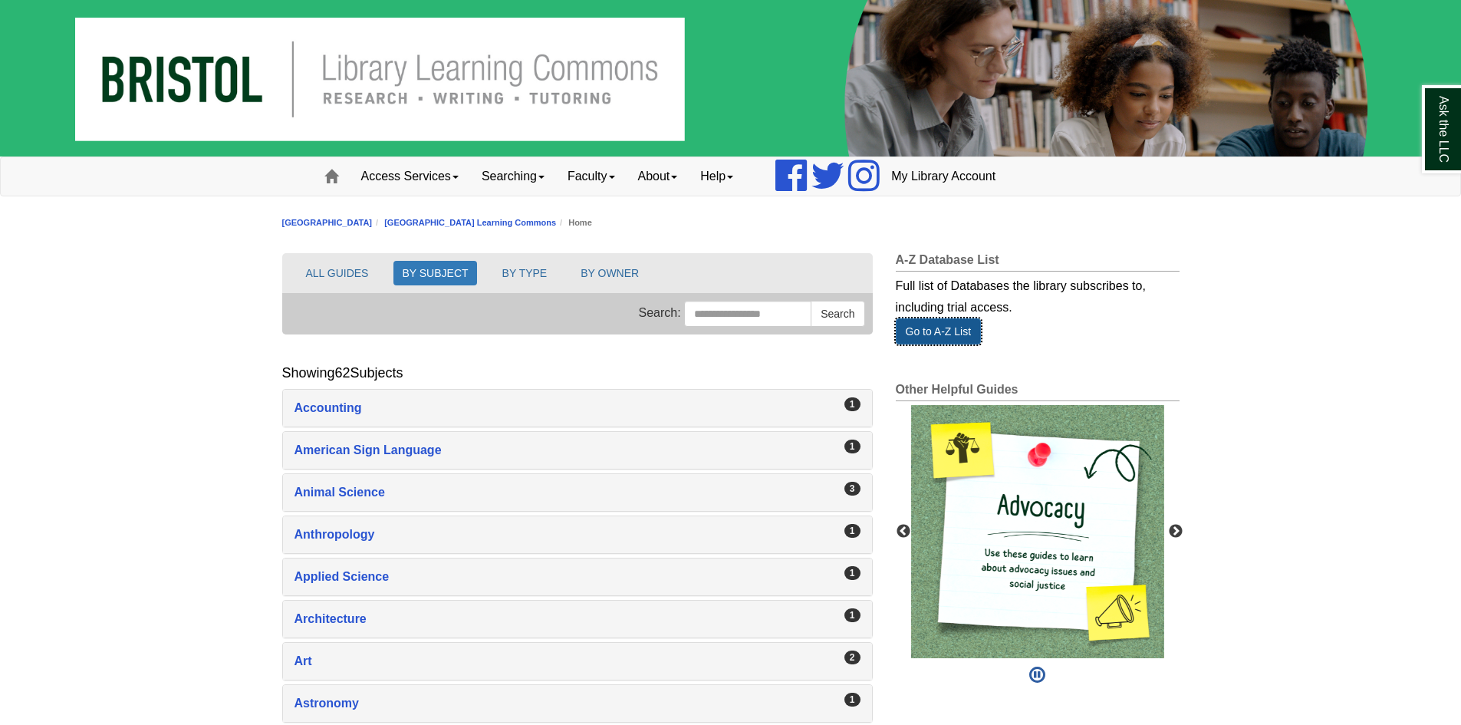
click at [942, 331] on link "Go to A-Z List" at bounding box center [939, 331] width 86 height 26
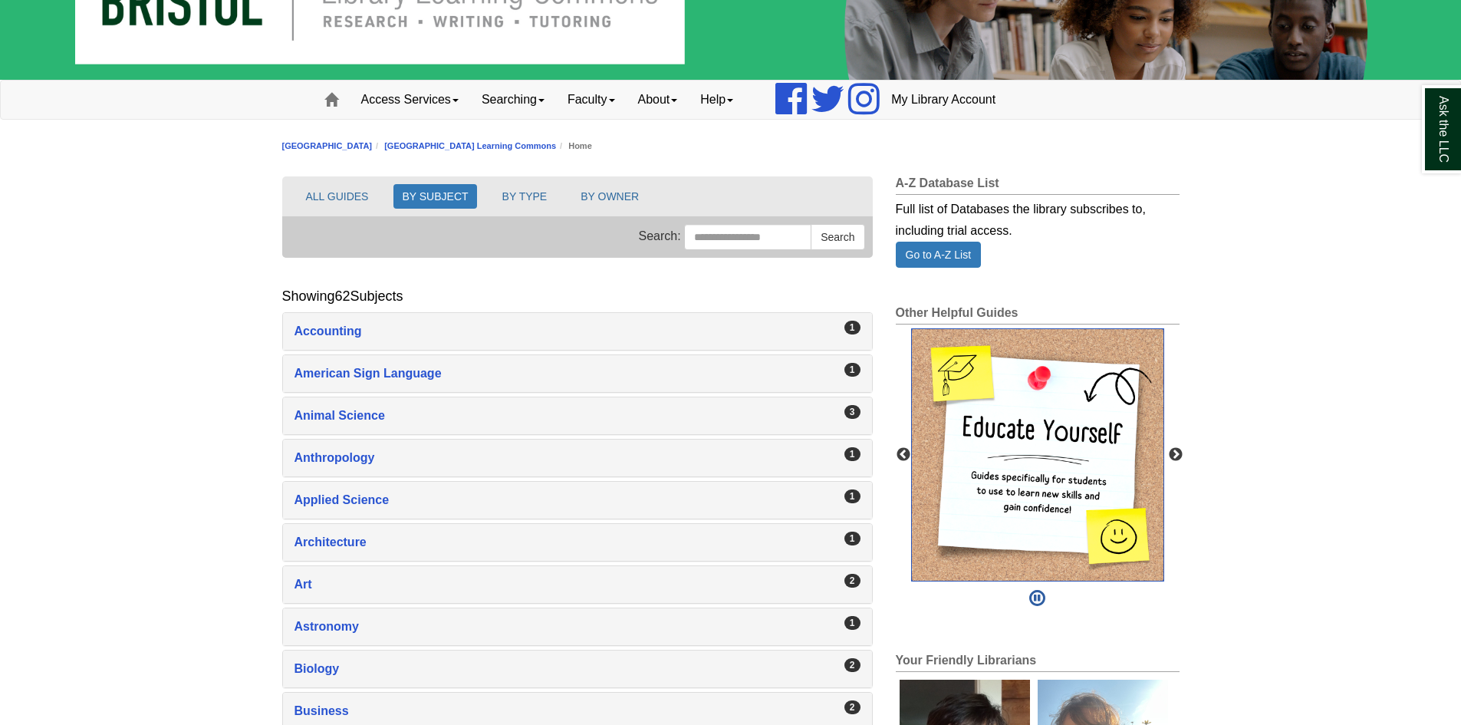
click at [1052, 464] on img "slideshow" at bounding box center [1037, 454] width 253 height 253
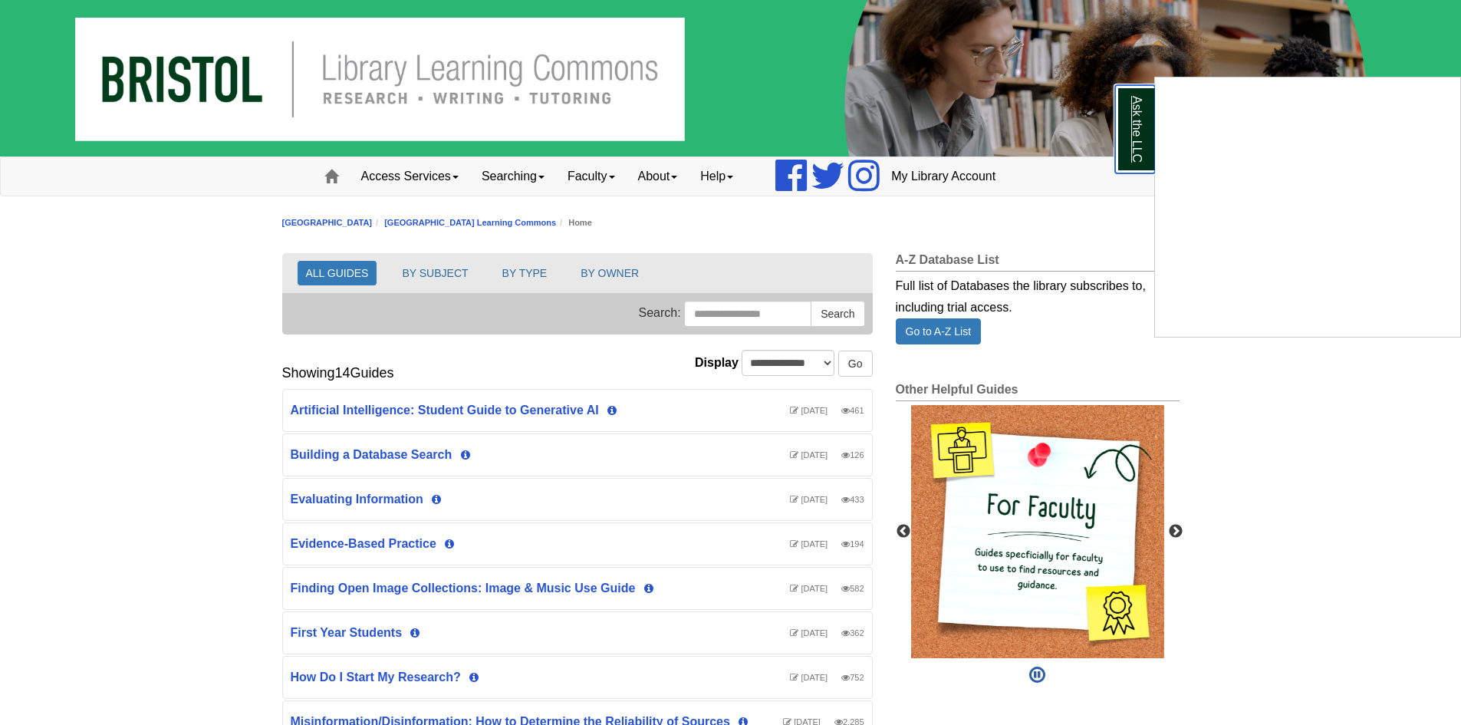
click at [1138, 136] on link "Ask the LLC" at bounding box center [1135, 129] width 40 height 88
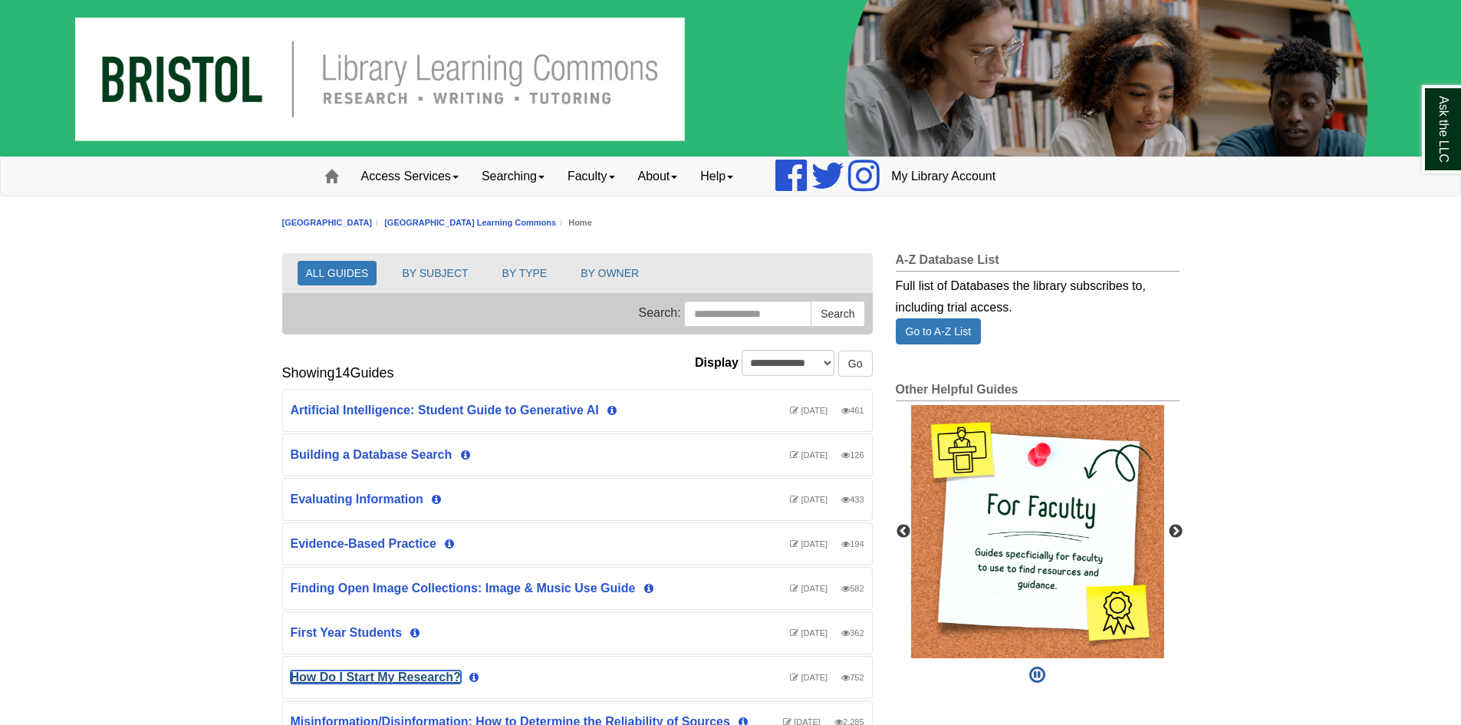
click at [380, 678] on link "How Do I Start My Research?" at bounding box center [376, 676] width 170 height 13
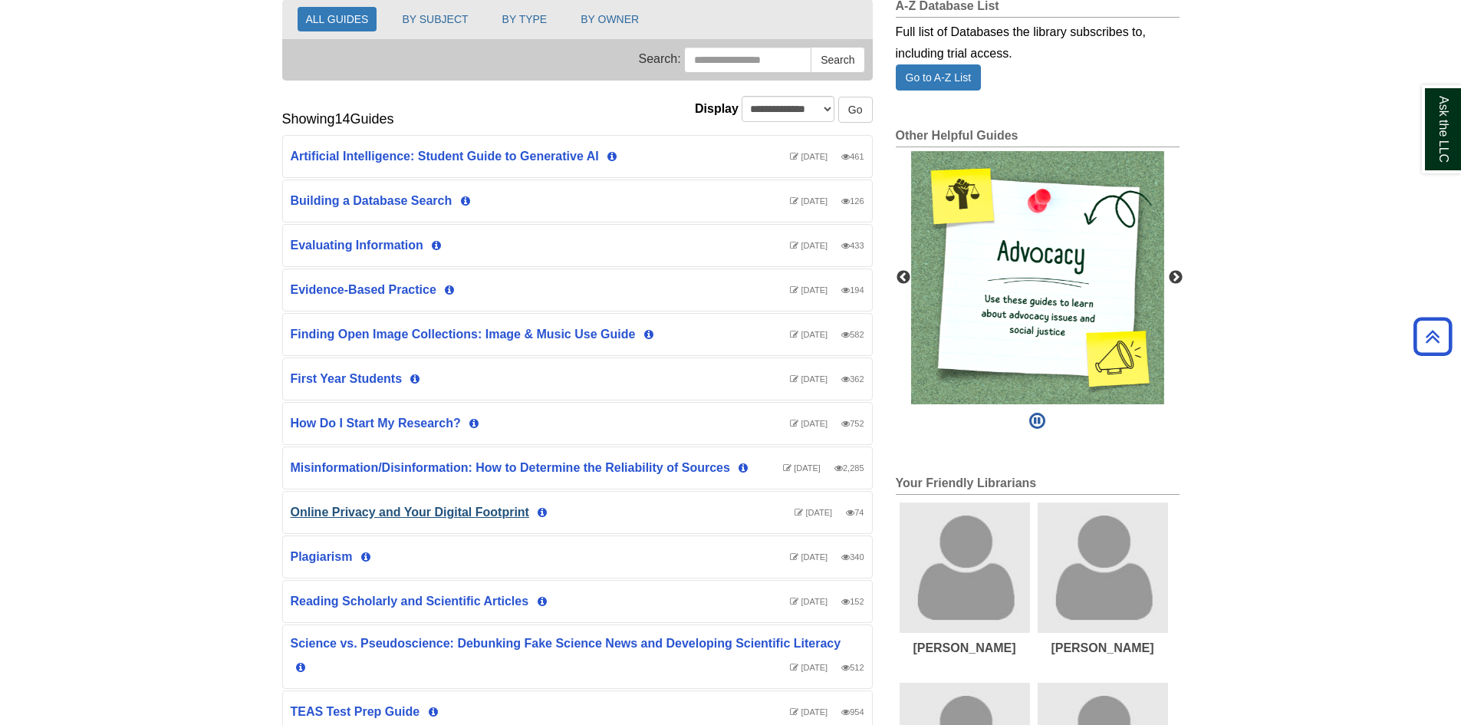
scroll to position [230, 0]
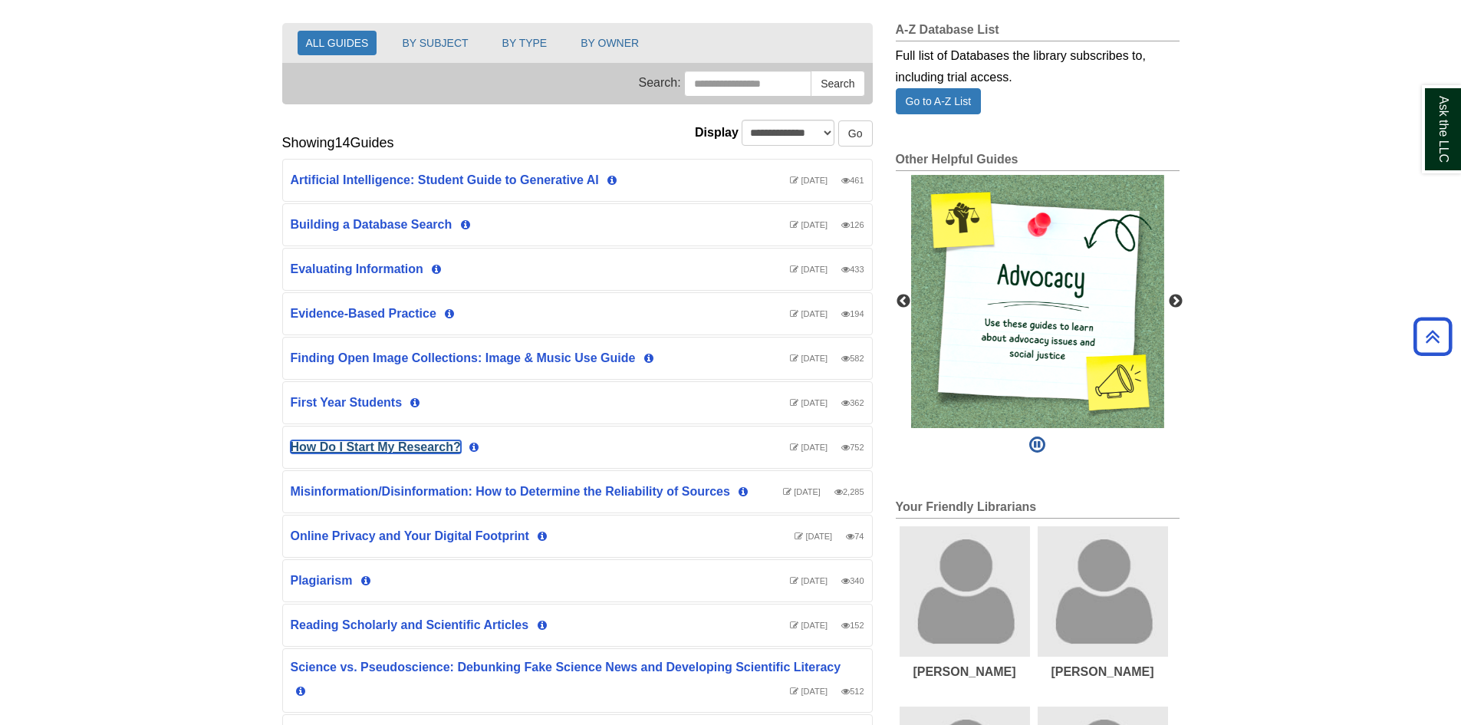
click at [413, 447] on link "How Do I Start My Research?" at bounding box center [376, 446] width 170 height 13
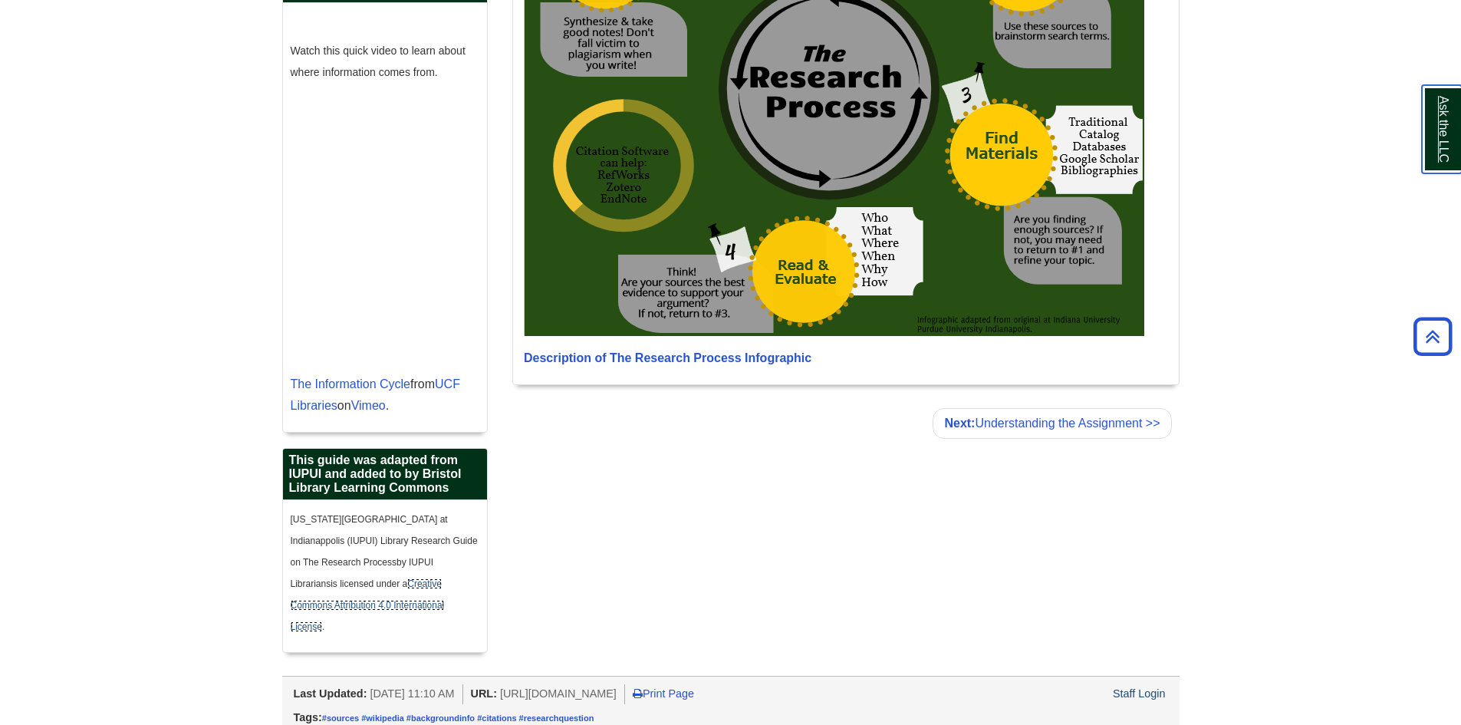
scroll to position [1202, 0]
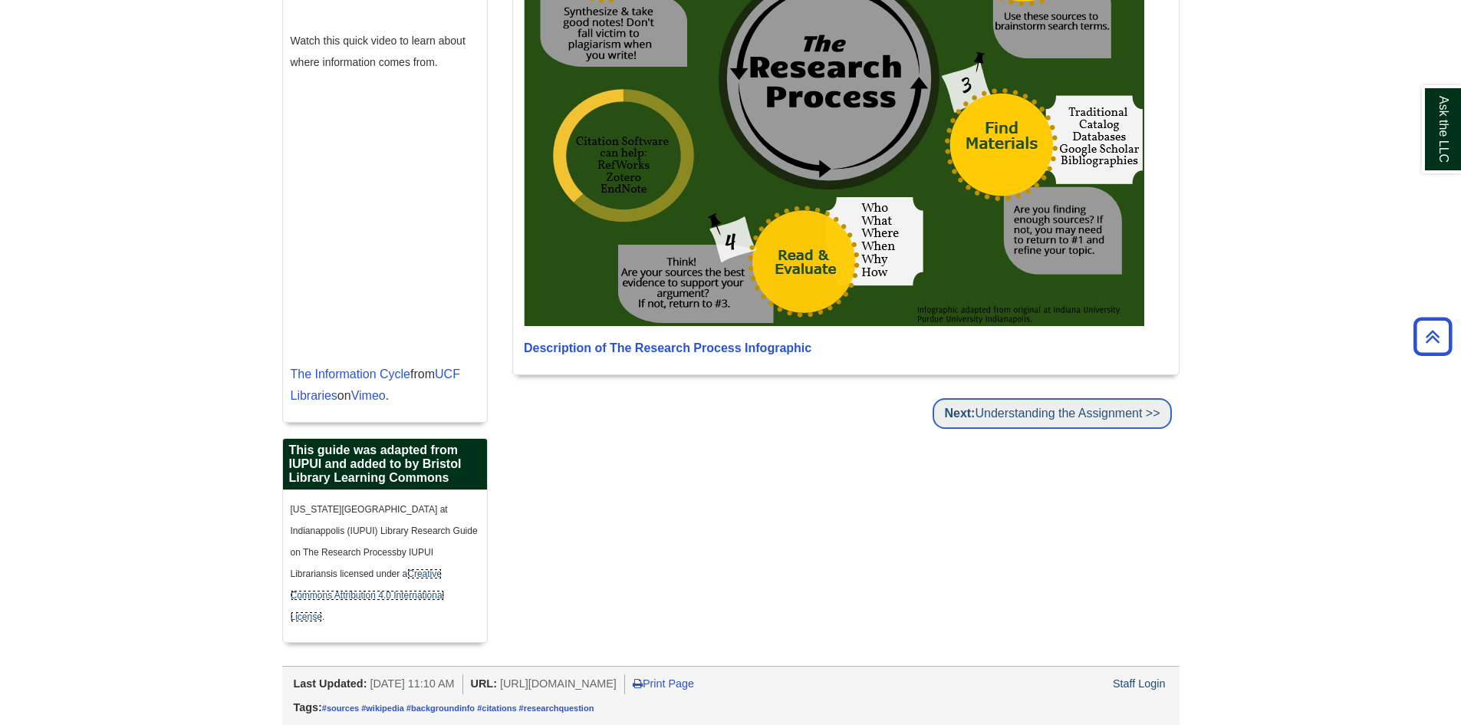
click at [1097, 420] on link "Next: Understanding the Assignment >>" at bounding box center [1052, 413] width 239 height 31
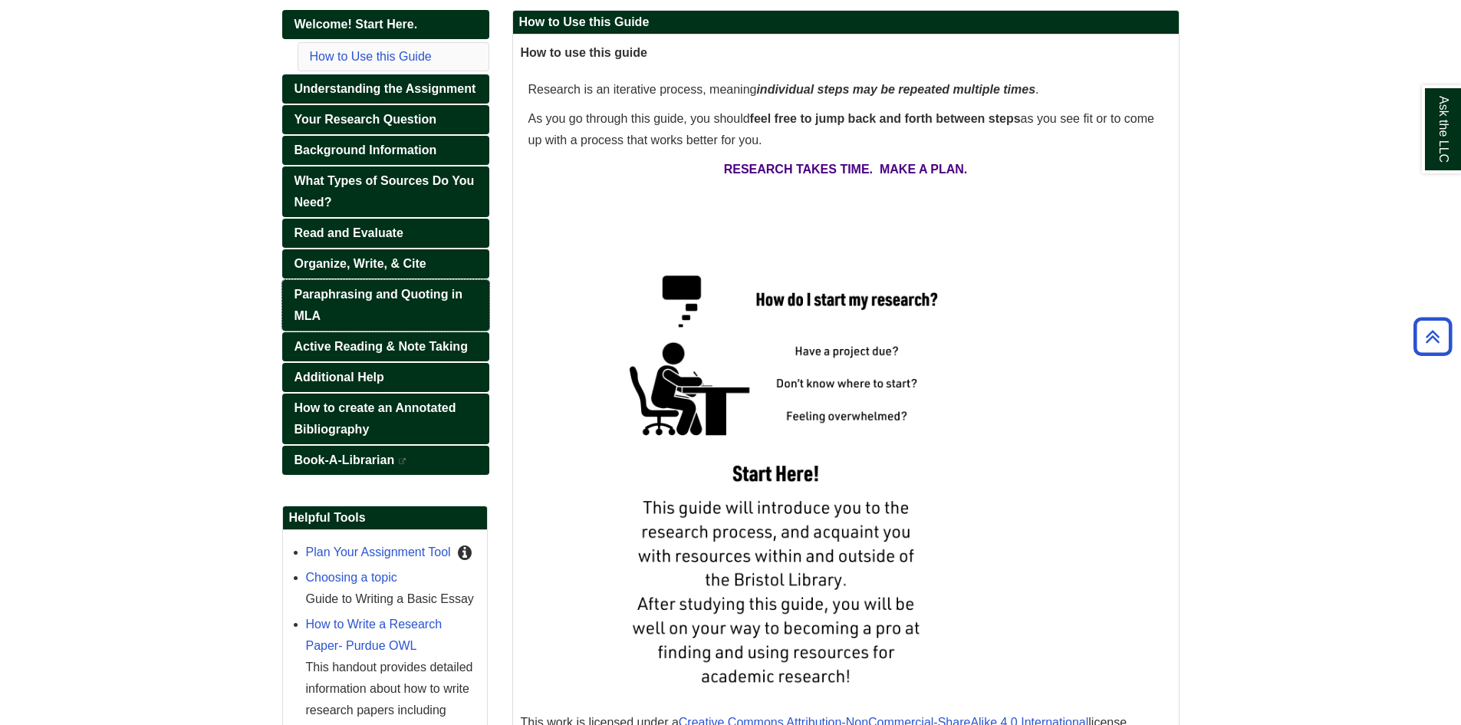
scroll to position [230, 0]
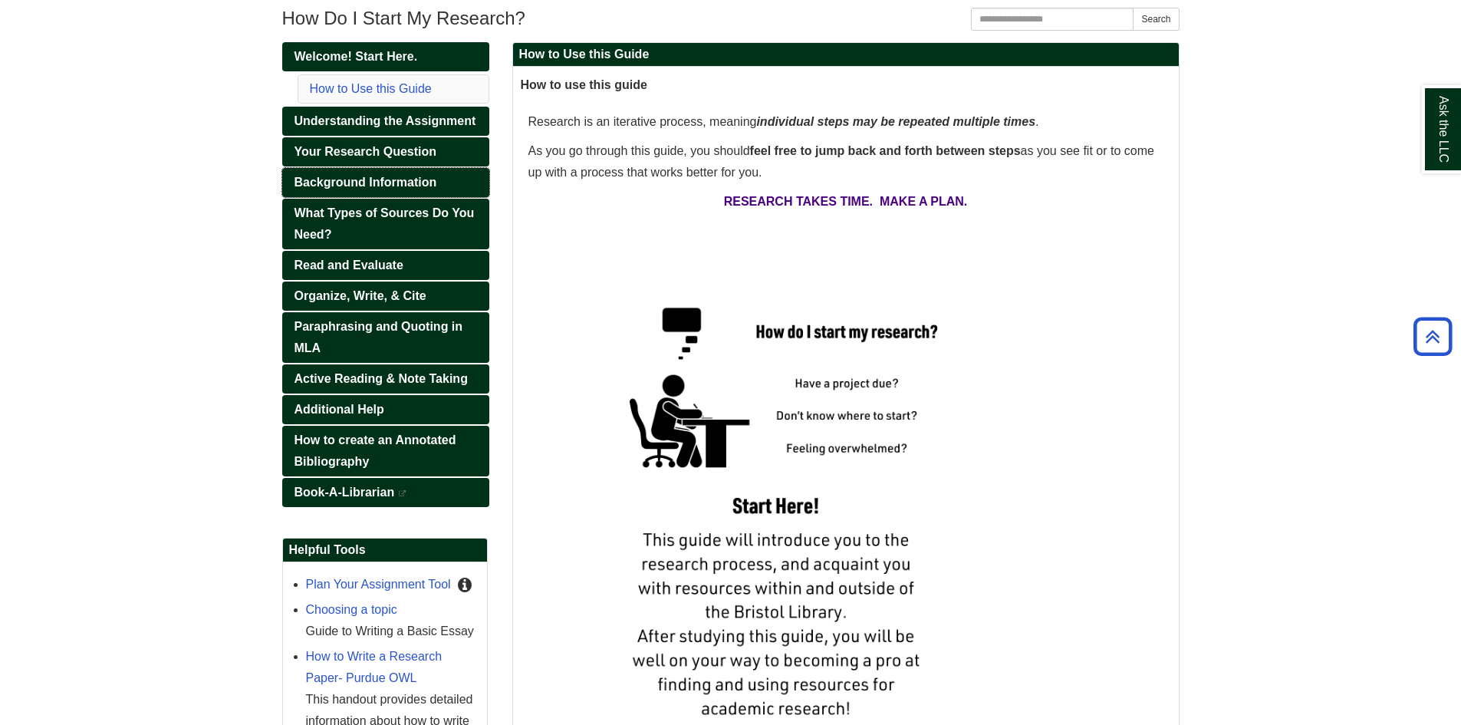
click at [379, 176] on span "Background Information" at bounding box center [366, 182] width 143 height 13
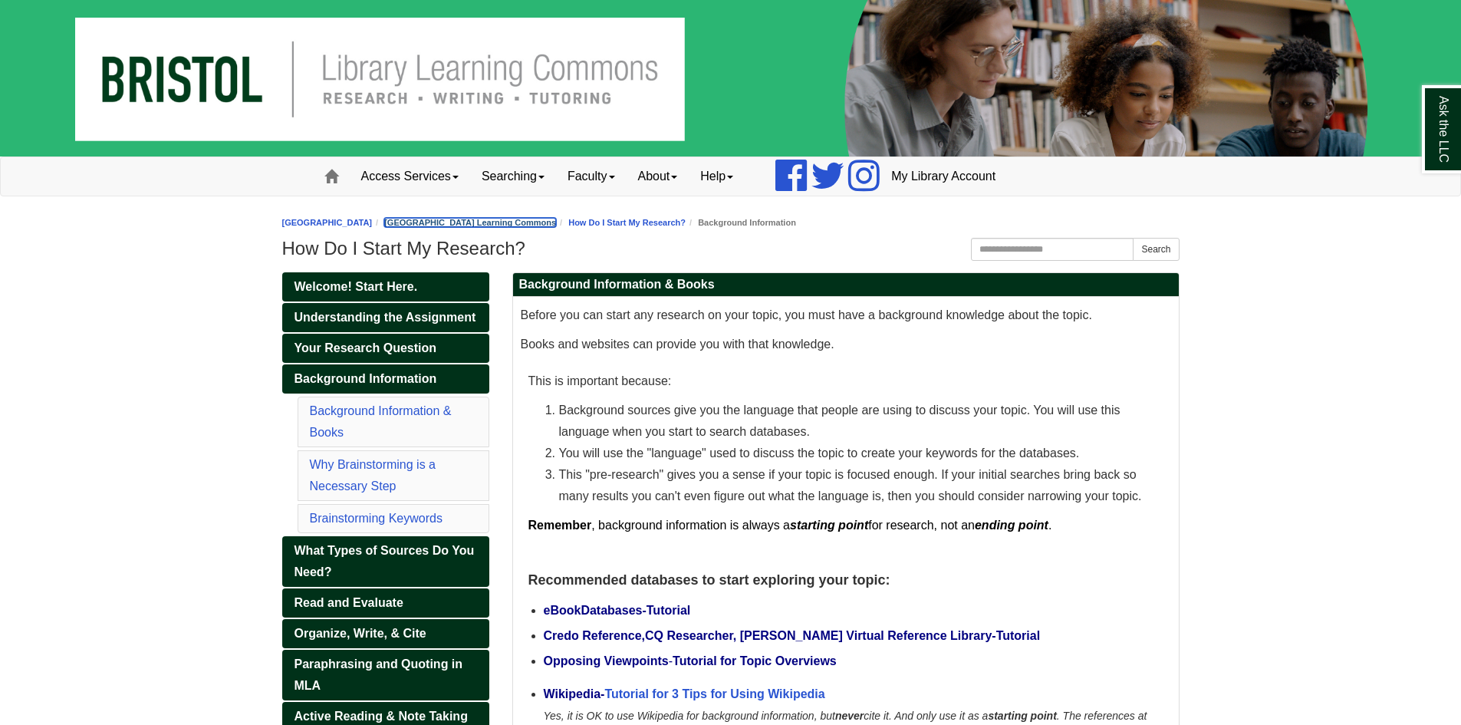
click at [556, 219] on link "[GEOGRAPHIC_DATA] Learning Commons" at bounding box center [470, 222] width 172 height 9
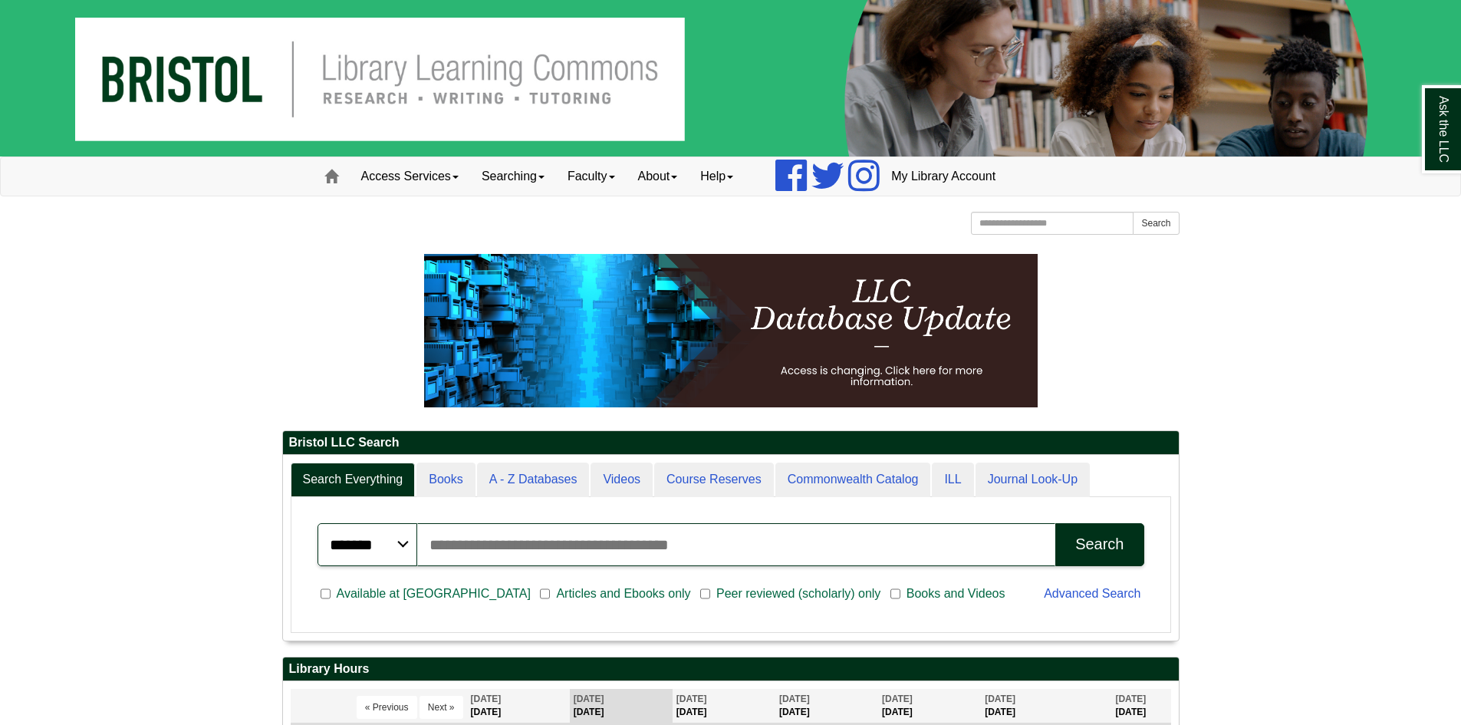
click at [485, 535] on input "Search articles, books, journals & more" at bounding box center [736, 544] width 639 height 43
click at [495, 542] on input "*******" at bounding box center [736, 544] width 639 height 43
type input "********"
click at [1055, 523] on button "Search" at bounding box center [1099, 544] width 88 height 43
